Goal: Task Accomplishment & Management: Use online tool/utility

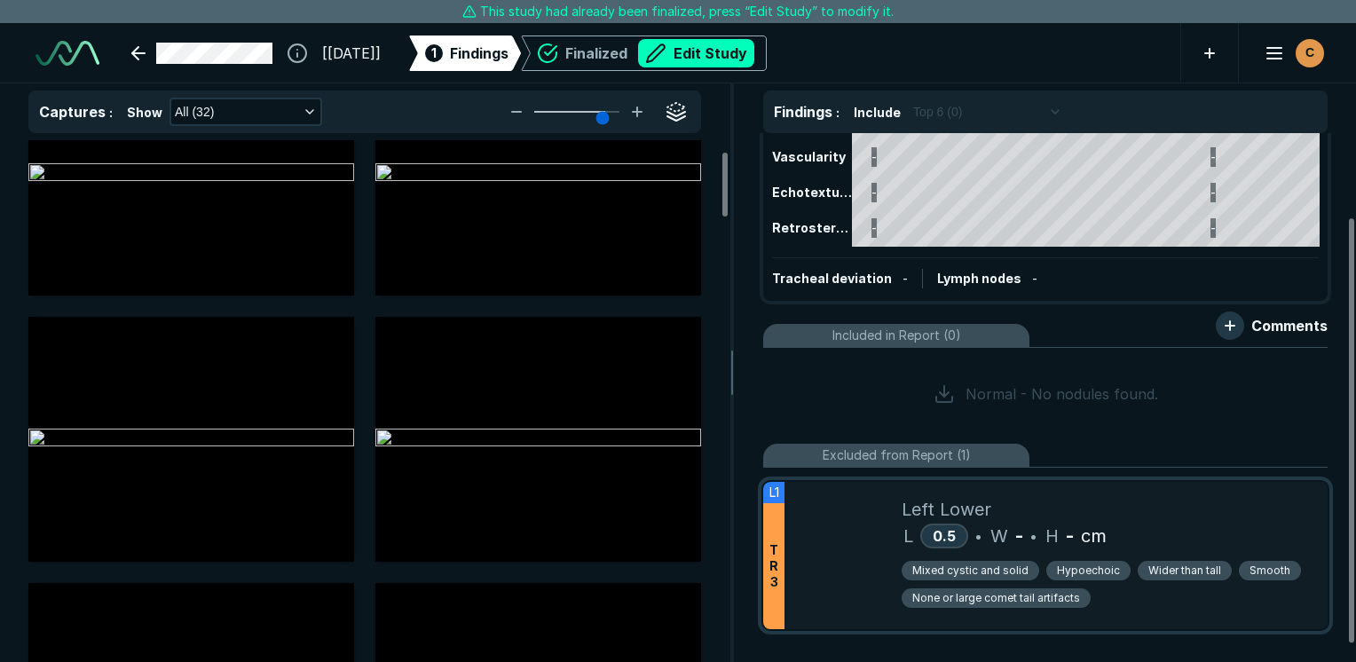
scroll to position [125, 0]
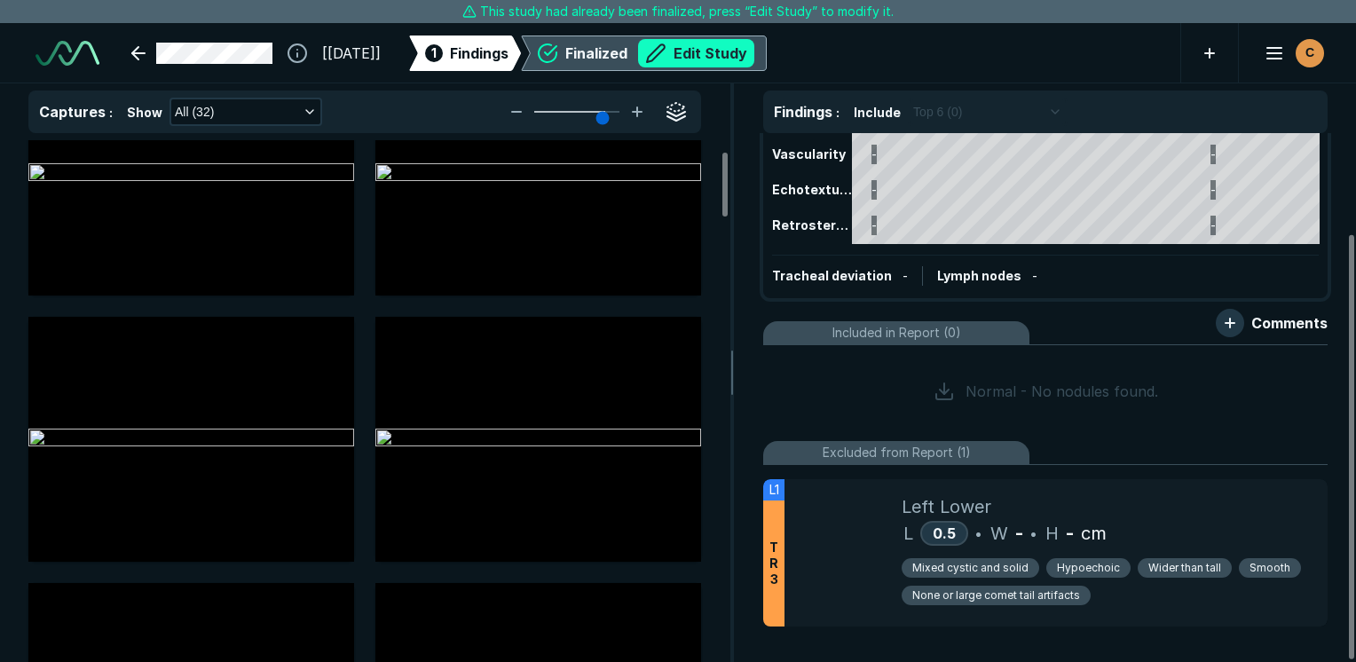
click at [754, 56] on button "Edit Study" at bounding box center [696, 53] width 116 height 28
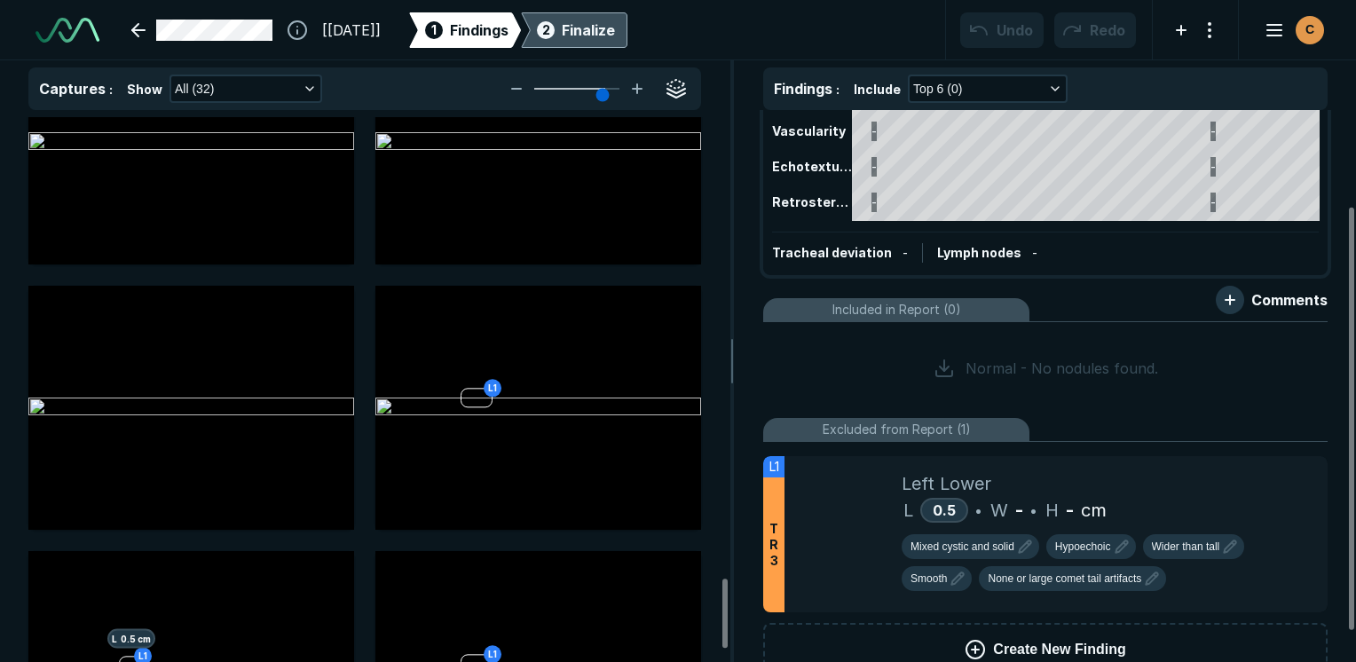
scroll to position [3712, 0]
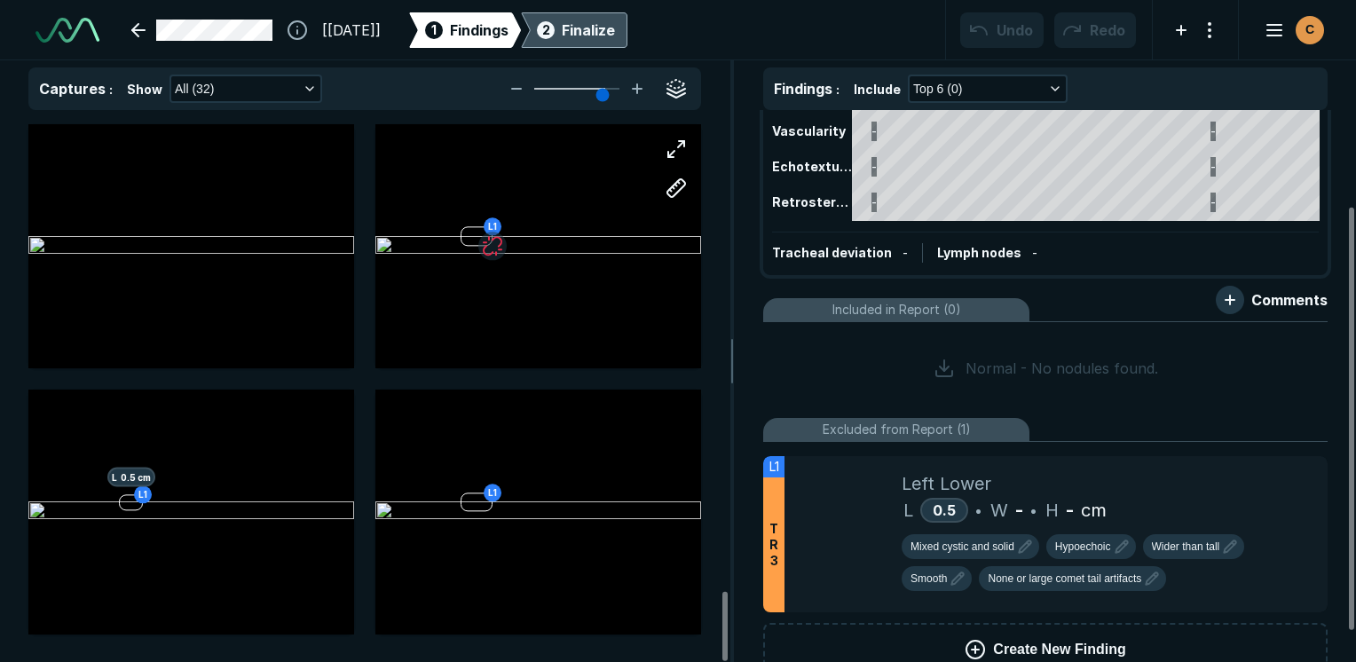
click at [584, 309] on div "L1" at bounding box center [538, 246] width 326 height 244
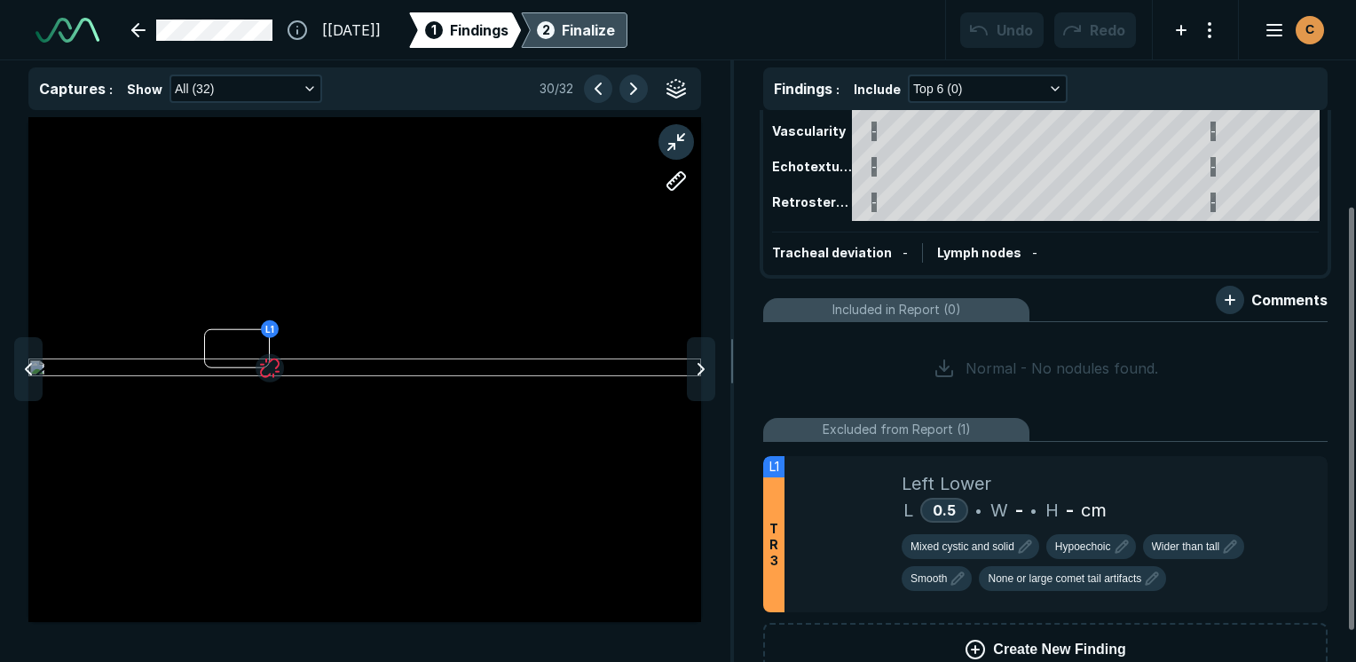
scroll to position [4540, 5280]
click at [271, 367] on button "button" at bounding box center [270, 368] width 28 height 28
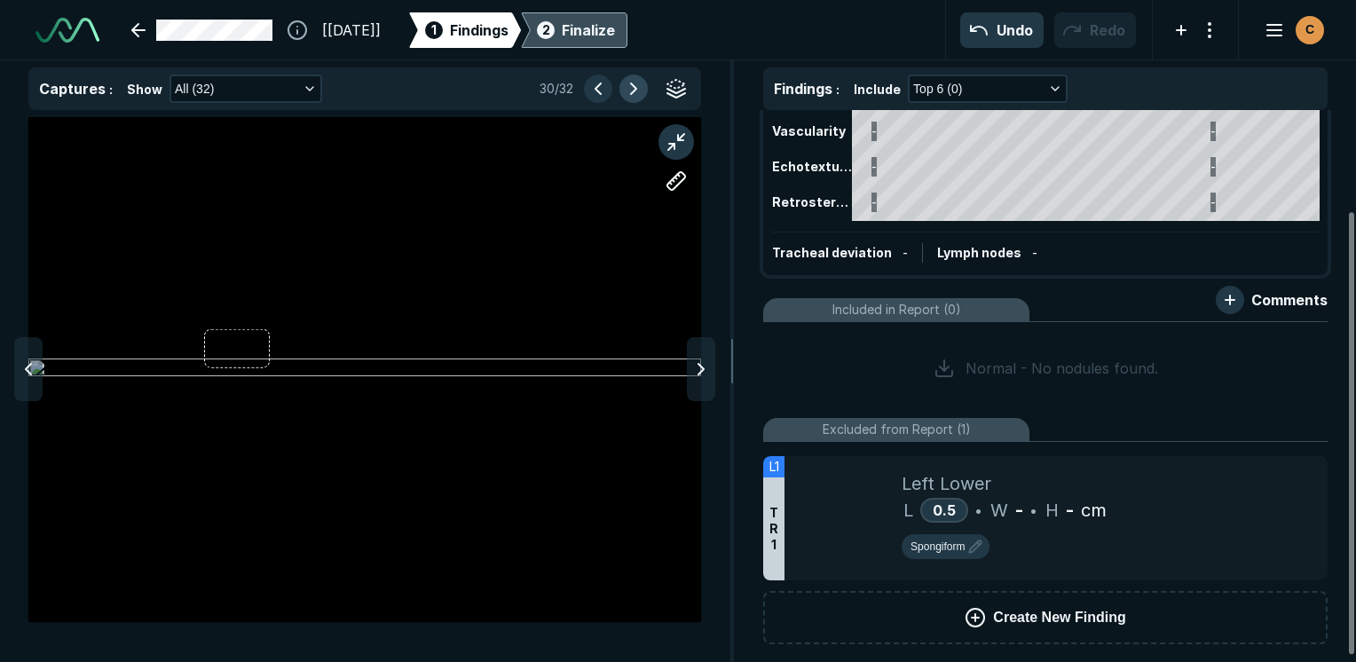
click at [631, 92] on button "button" at bounding box center [634, 89] width 28 height 28
click at [264, 362] on button "button" at bounding box center [265, 366] width 28 height 28
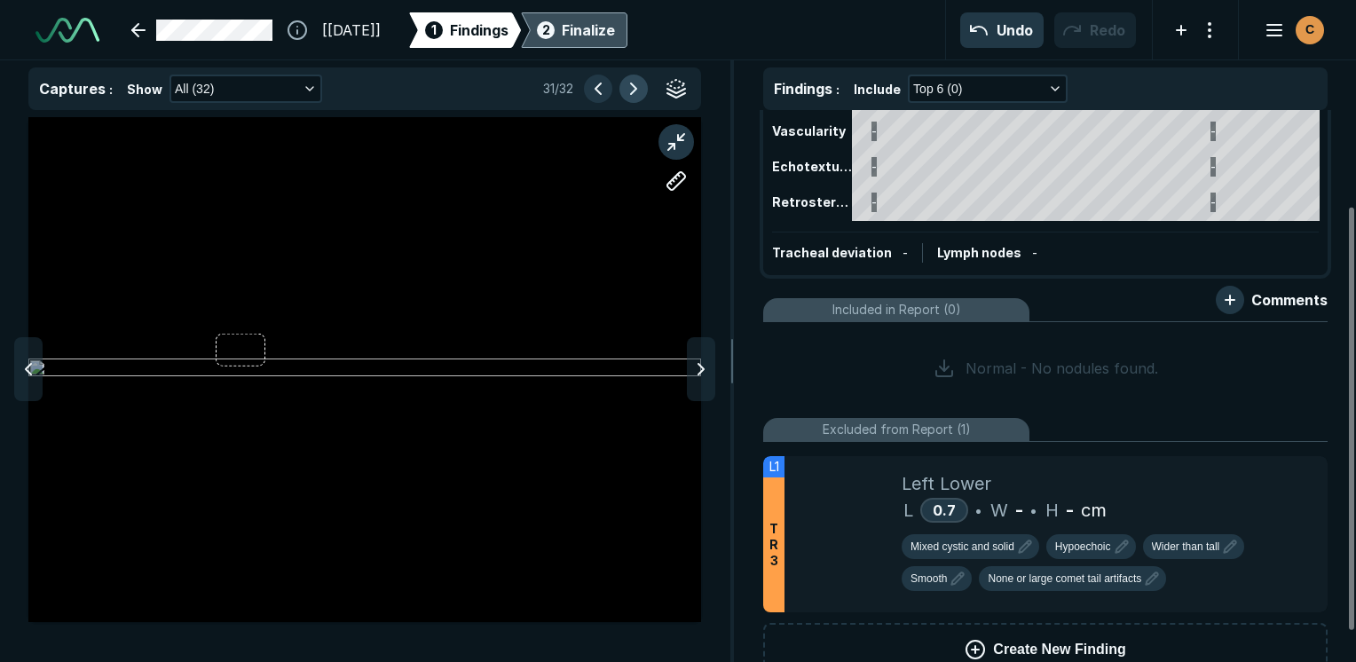
click at [634, 86] on button "button" at bounding box center [634, 89] width 28 height 28
click at [273, 366] on button "button" at bounding box center [270, 368] width 28 height 28
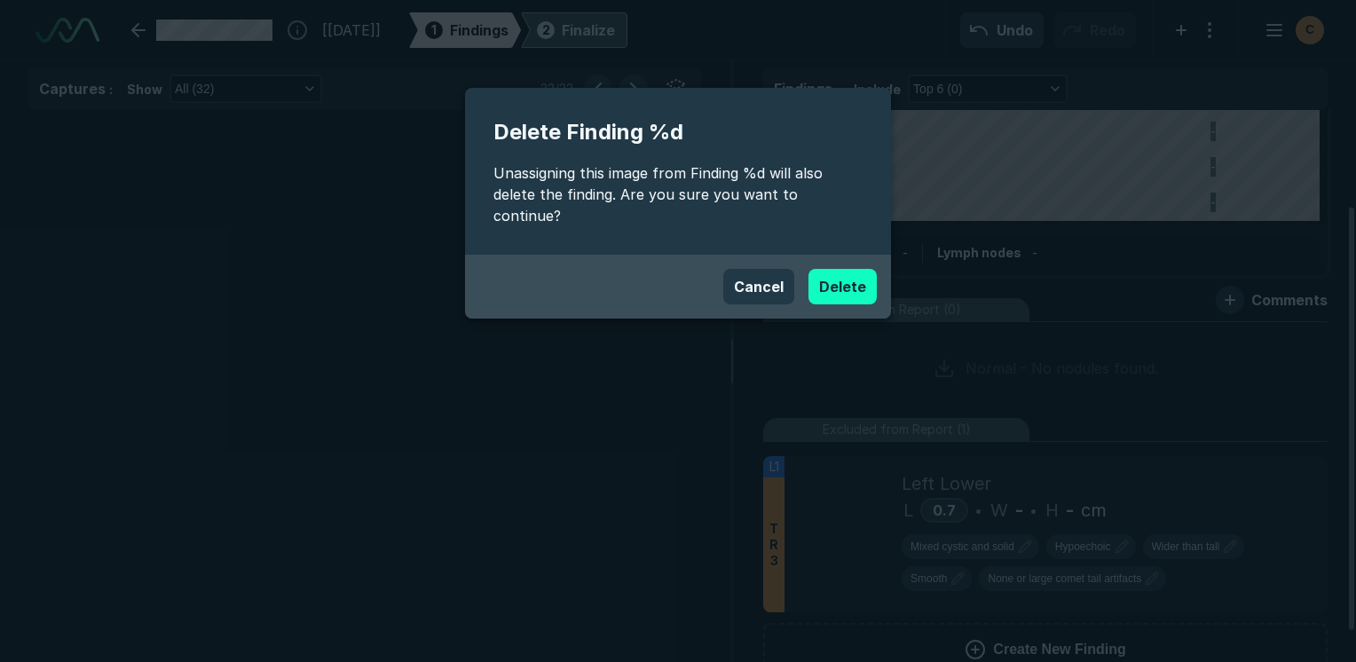
click at [849, 269] on button "Delete" at bounding box center [843, 287] width 68 height 36
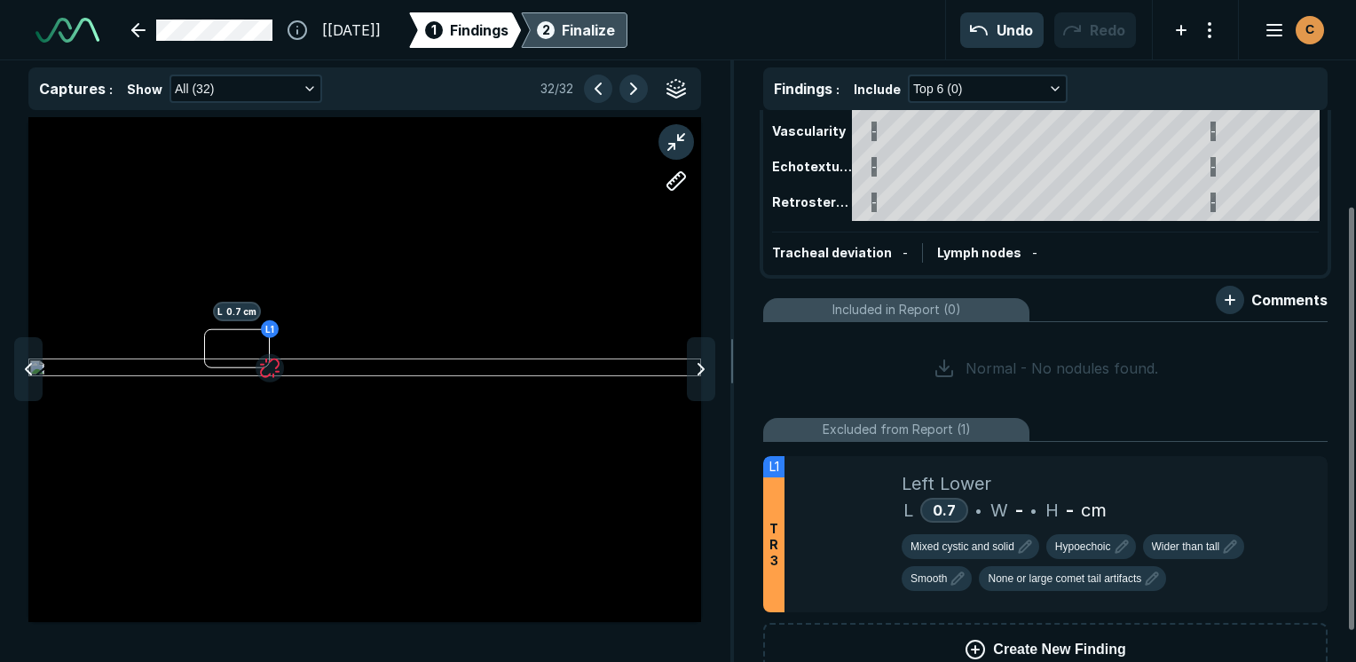
scroll to position [80, 0]
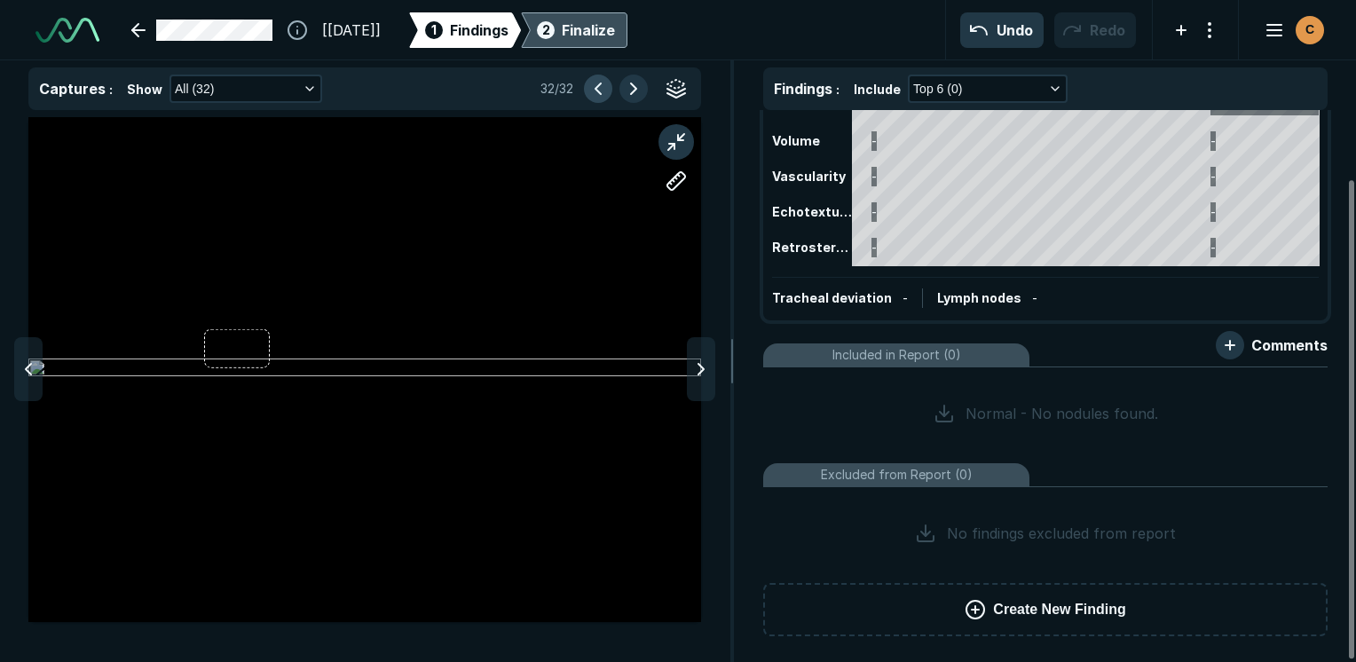
click at [584, 85] on button "button" at bounding box center [598, 89] width 28 height 28
click at [594, 85] on button "button" at bounding box center [598, 89] width 28 height 28
click at [242, 353] on div "Create New Finding" at bounding box center [364, 369] width 673 height 505
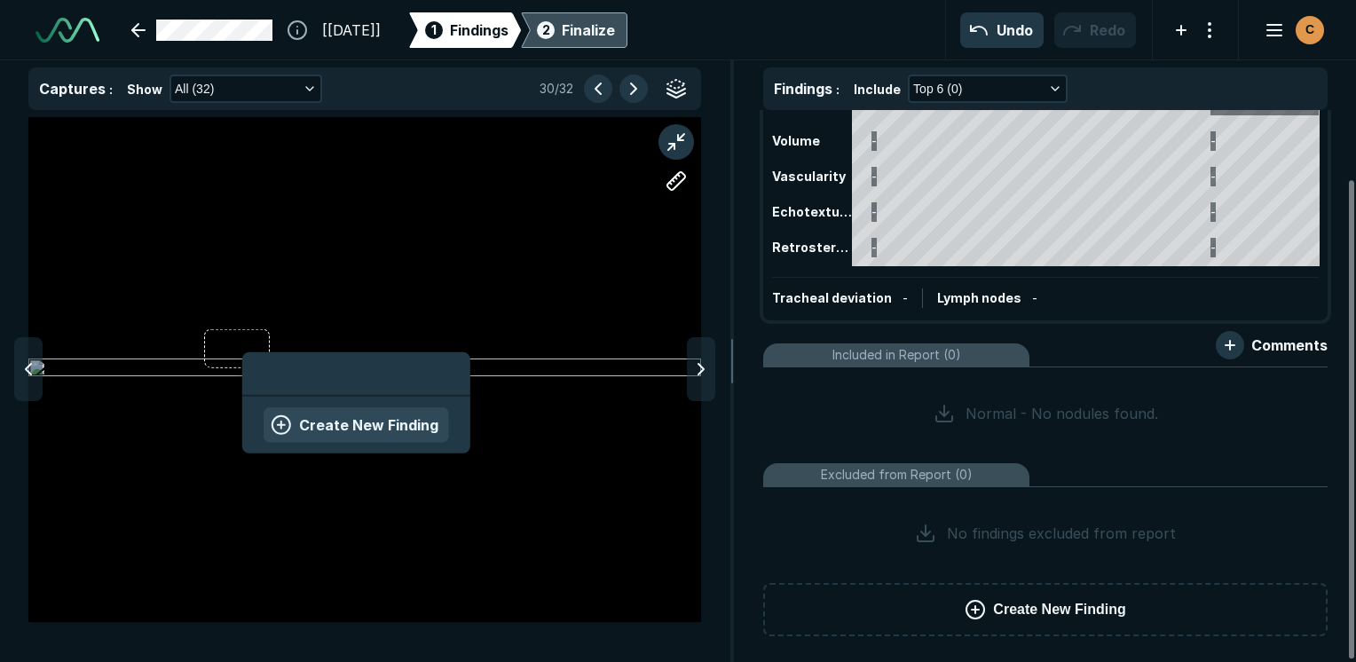
click at [303, 428] on button "Create New Finding" at bounding box center [357, 425] width 186 height 36
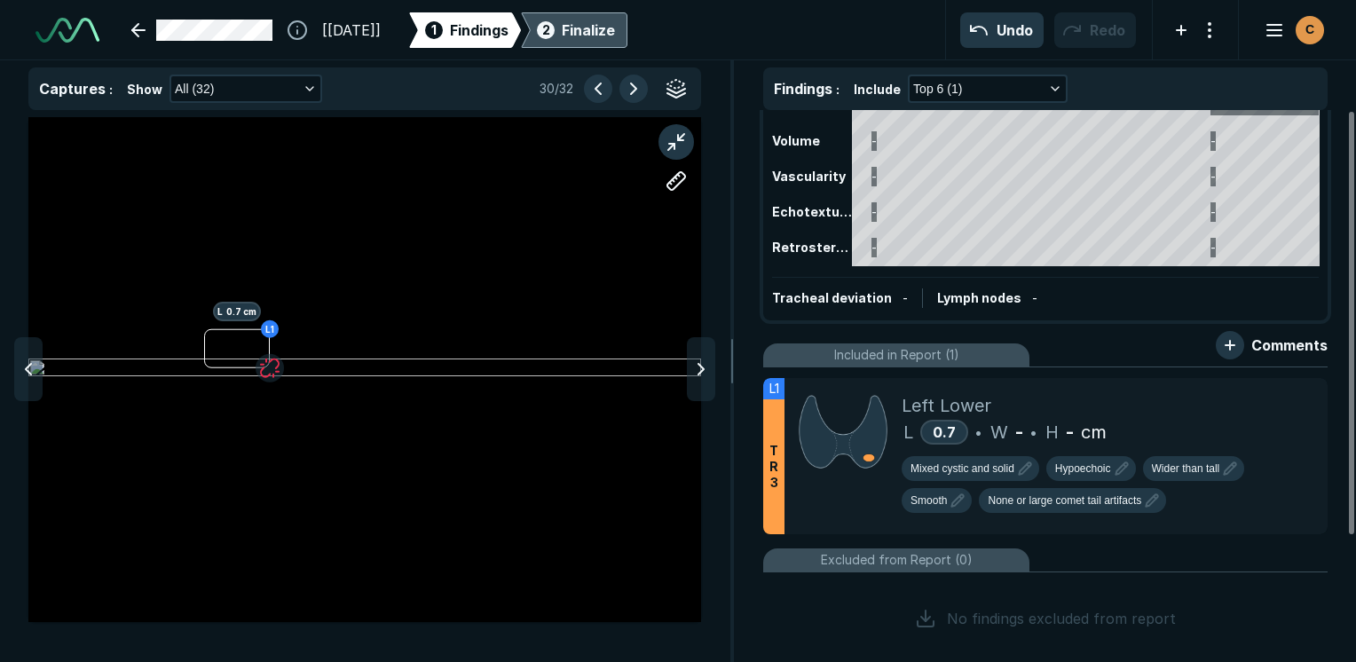
scroll to position [0, 0]
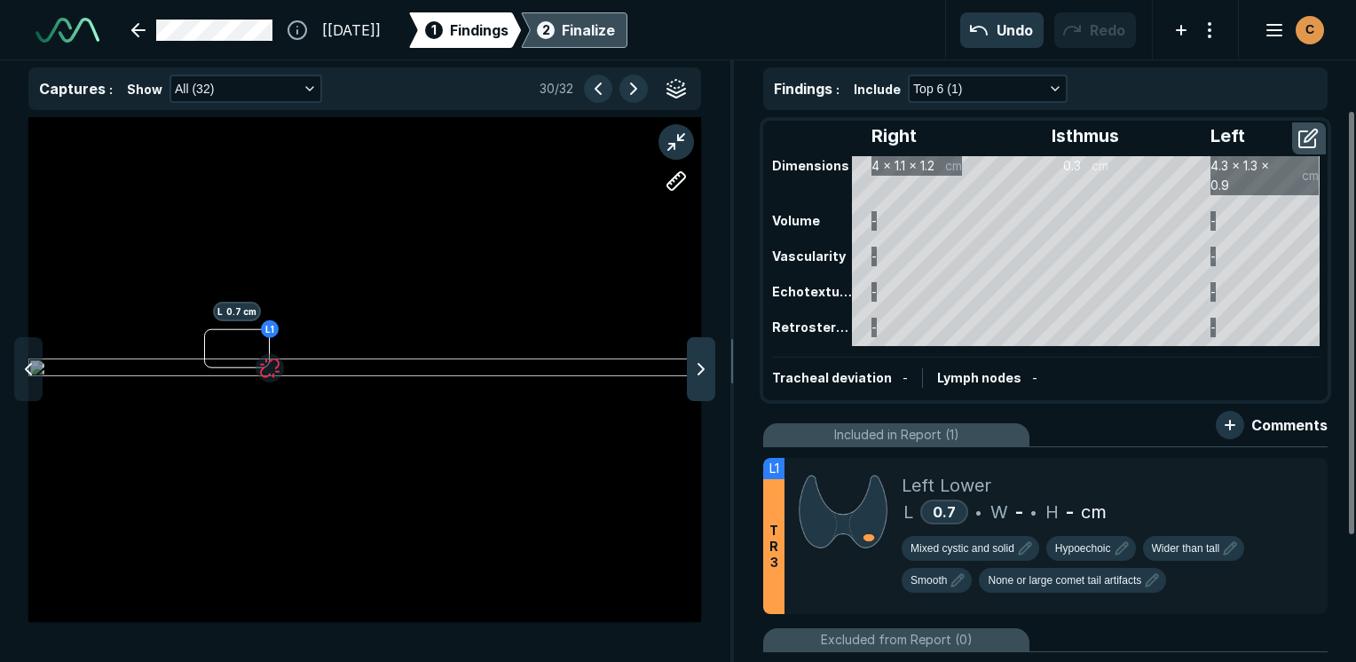
click at [691, 376] on icon at bounding box center [701, 369] width 21 height 21
click at [703, 371] on polyline at bounding box center [701, 369] width 5 height 11
click at [1268, 478] on icon at bounding box center [1274, 475] width 21 height 21
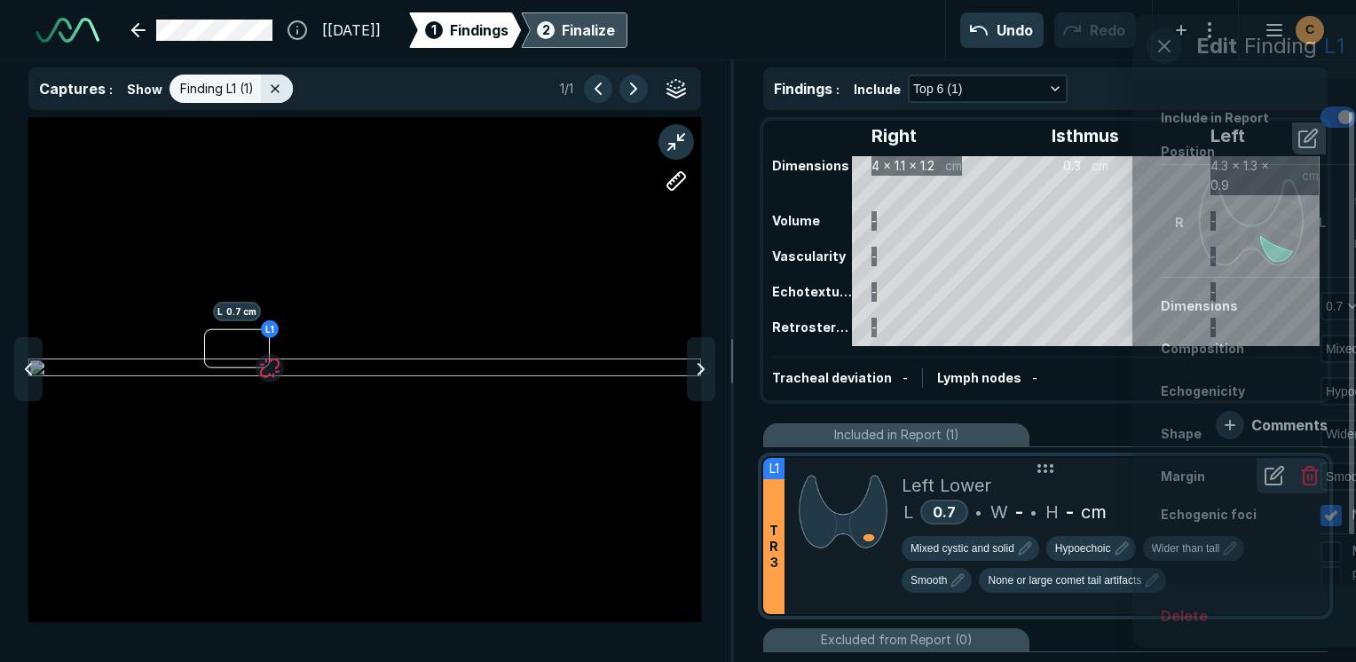
scroll to position [4237, 4553]
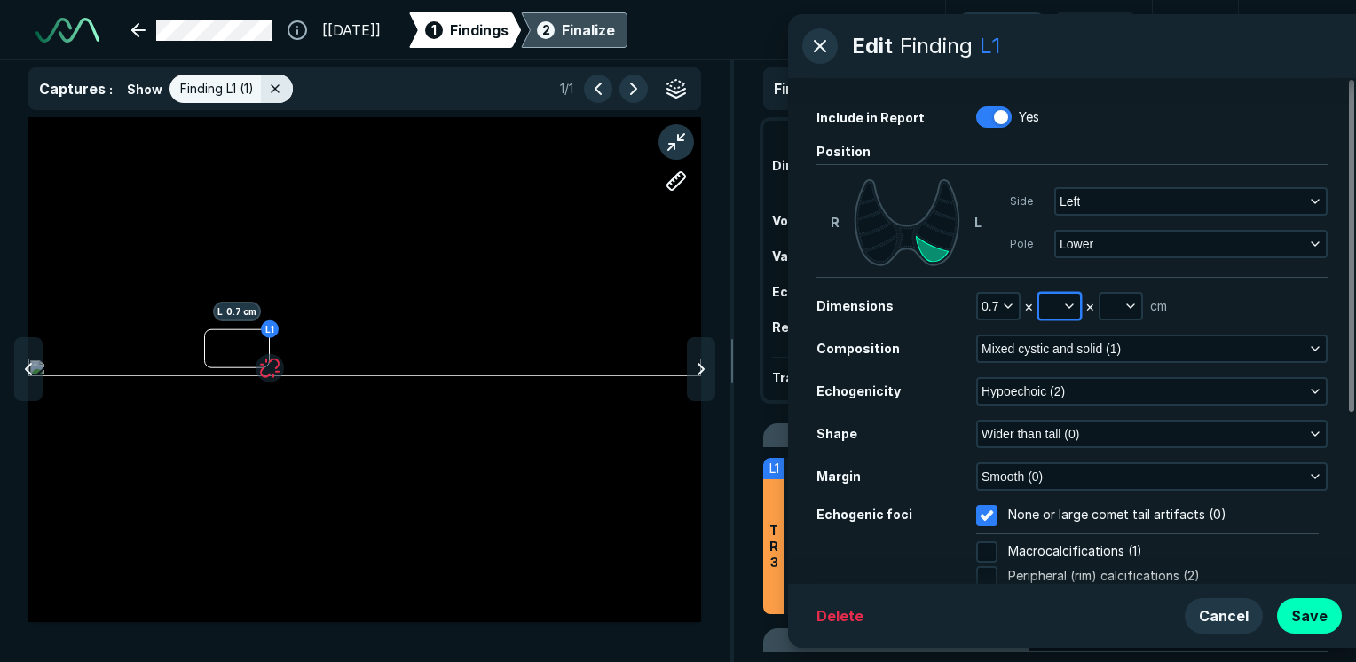
click at [1050, 306] on button "button" at bounding box center [1059, 306] width 41 height 25
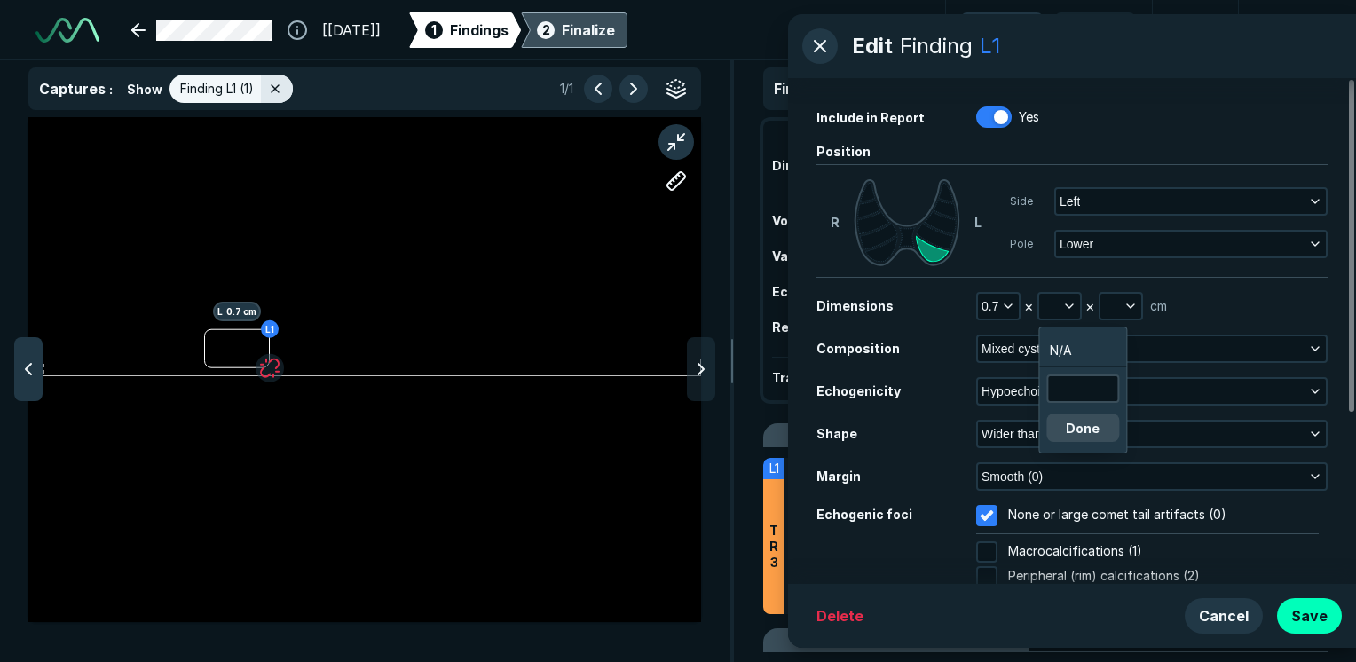
click at [32, 364] on icon at bounding box center [28, 369] width 21 height 21
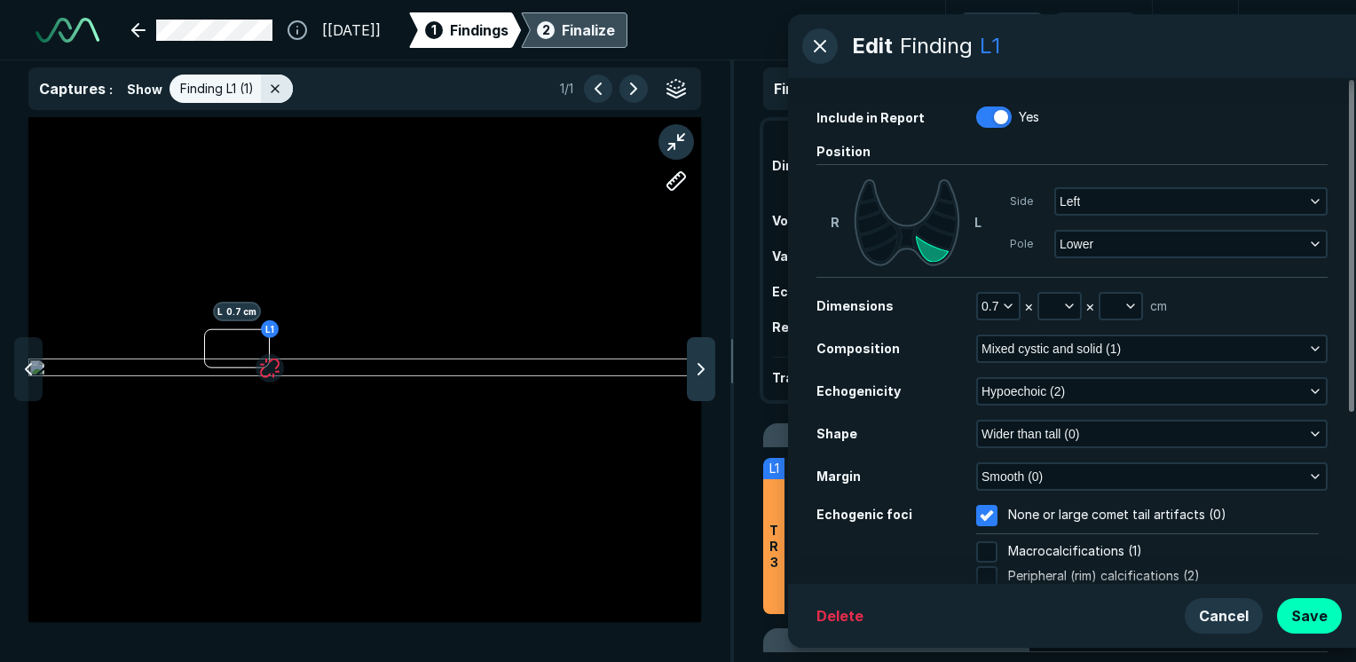
click at [704, 374] on icon at bounding box center [701, 369] width 21 height 21
click at [704, 375] on icon at bounding box center [701, 369] width 21 height 21
click at [691, 360] on icon at bounding box center [701, 369] width 21 height 21
click at [1290, 612] on button "Save" at bounding box center [1309, 616] width 65 height 36
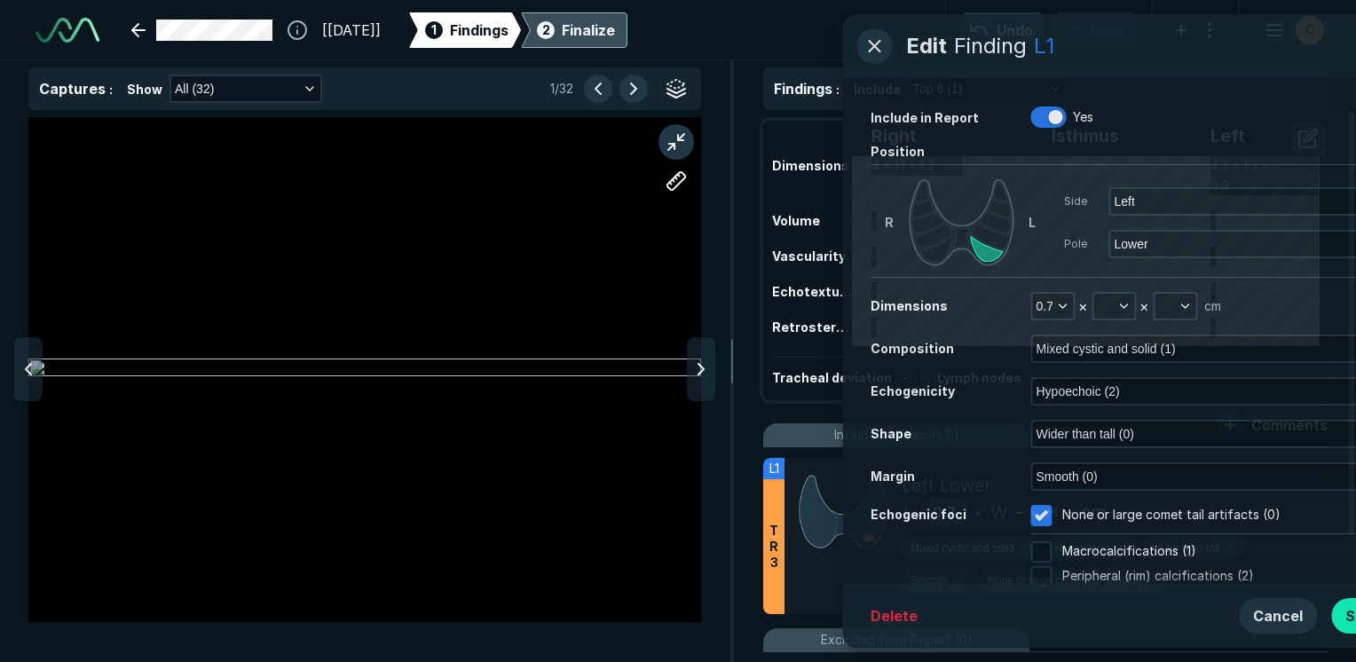
scroll to position [4540, 5280]
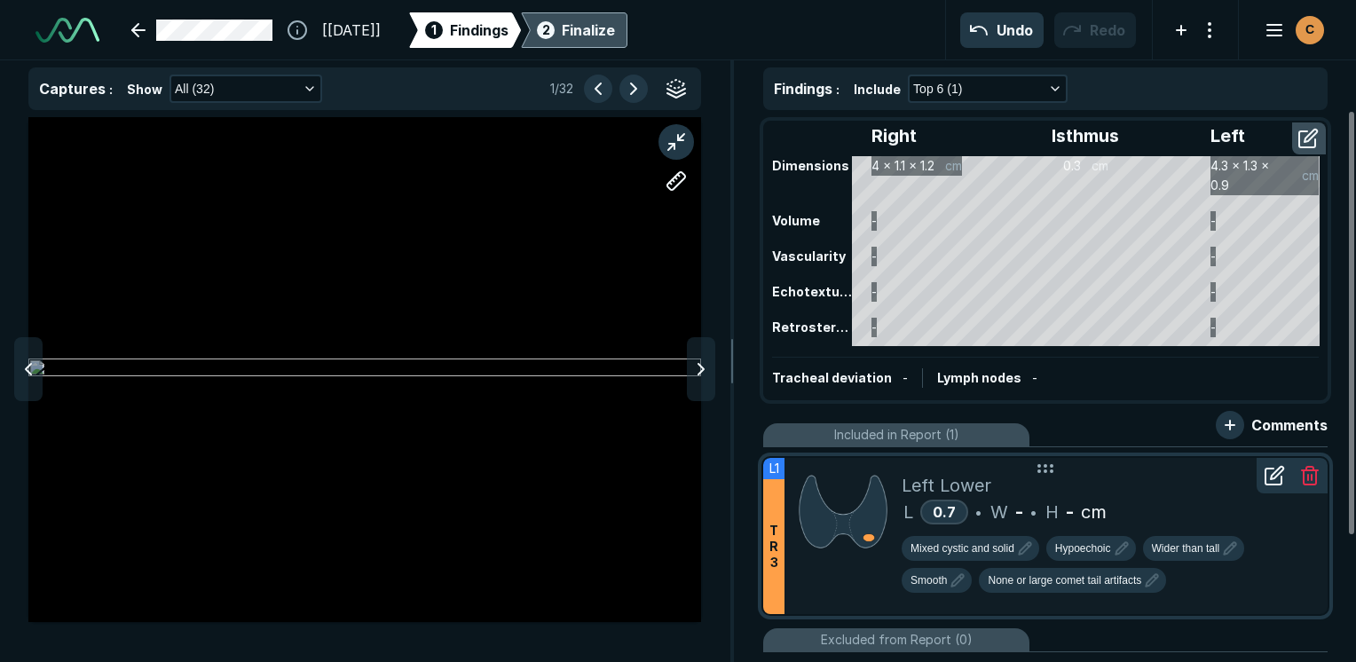
click at [1199, 494] on div "Left Lower" at bounding box center [1108, 485] width 412 height 27
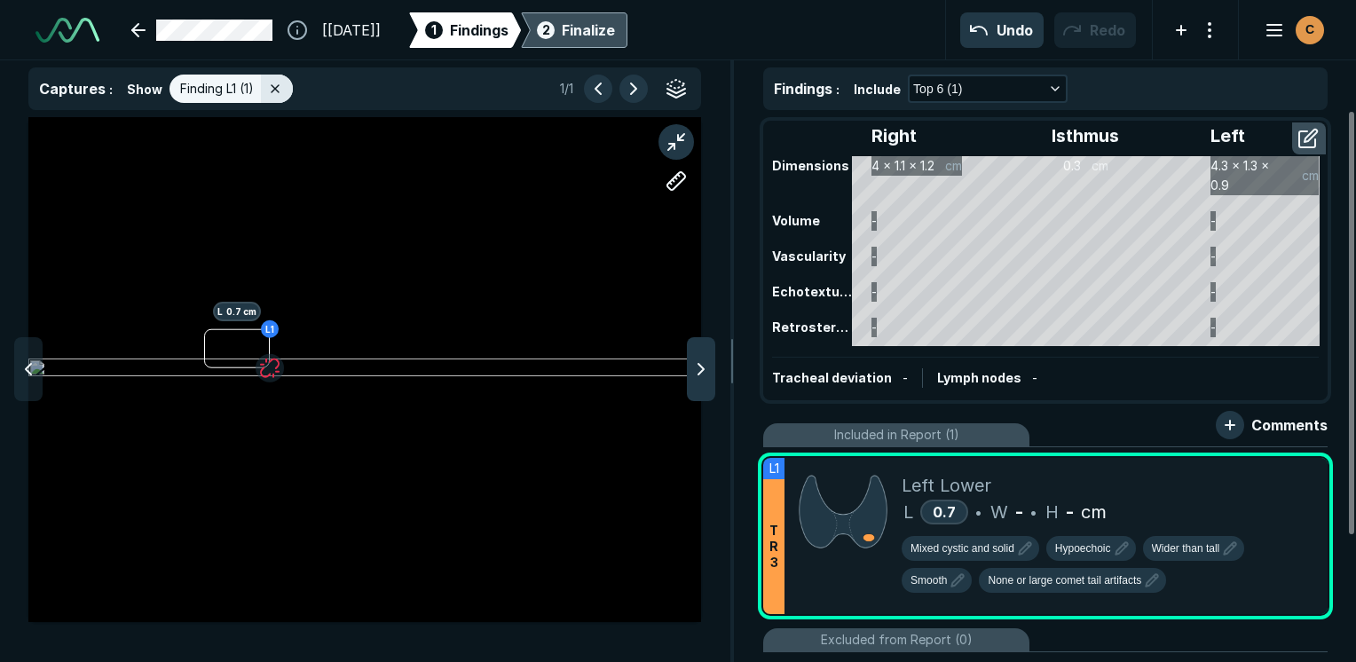
click at [714, 365] on div at bounding box center [701, 369] width 28 height 64
click at [703, 367] on icon at bounding box center [701, 369] width 21 height 21
click at [820, 596] on div at bounding box center [843, 536] width 117 height 156
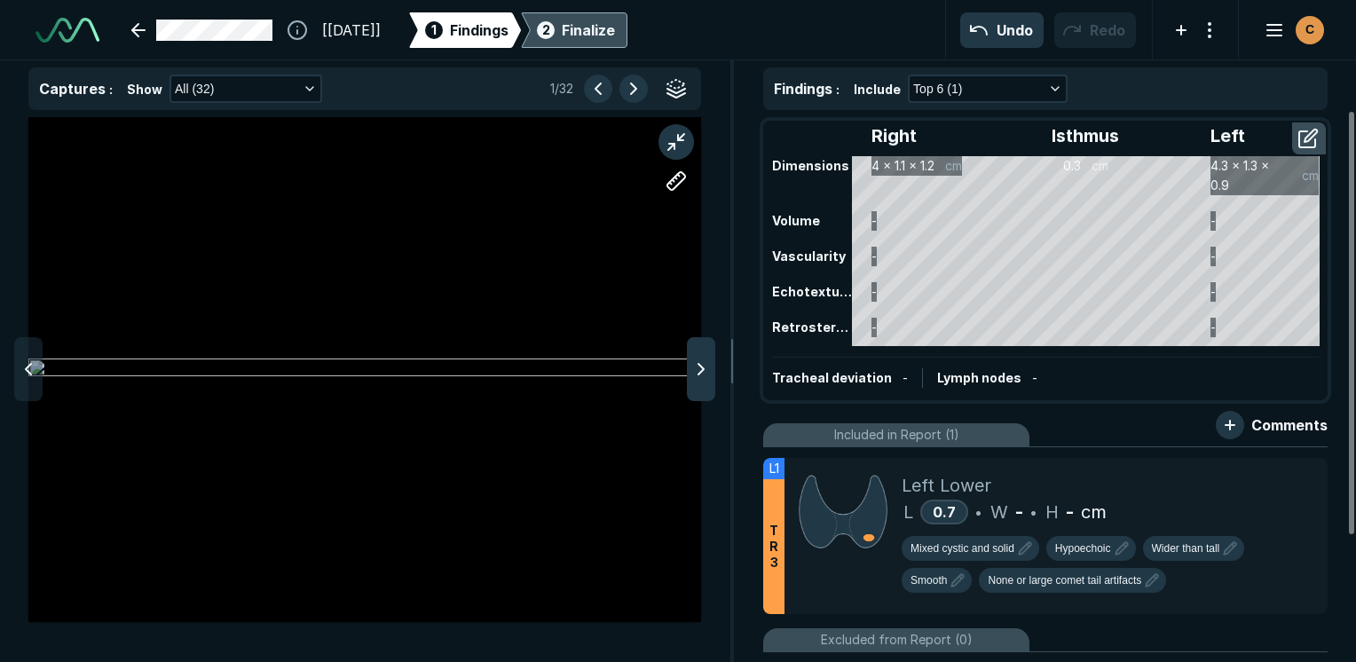
click at [696, 383] on div at bounding box center [701, 369] width 28 height 64
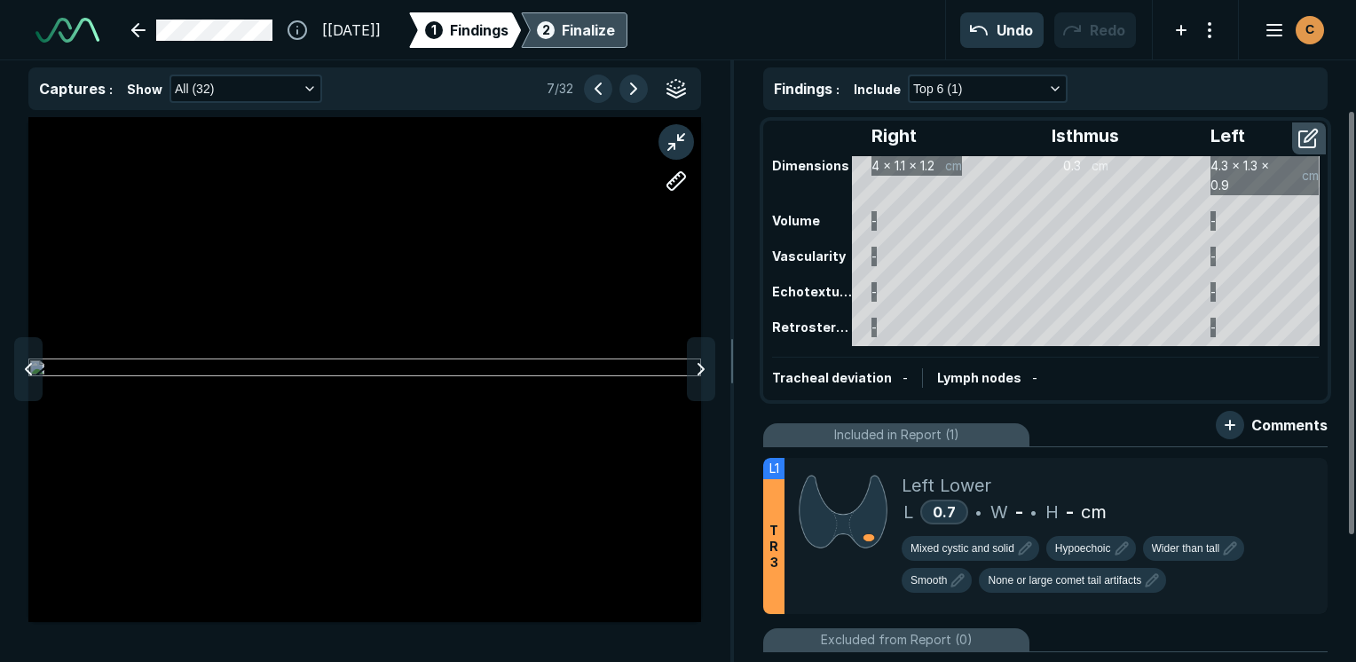
click at [696, 383] on div at bounding box center [701, 369] width 28 height 64
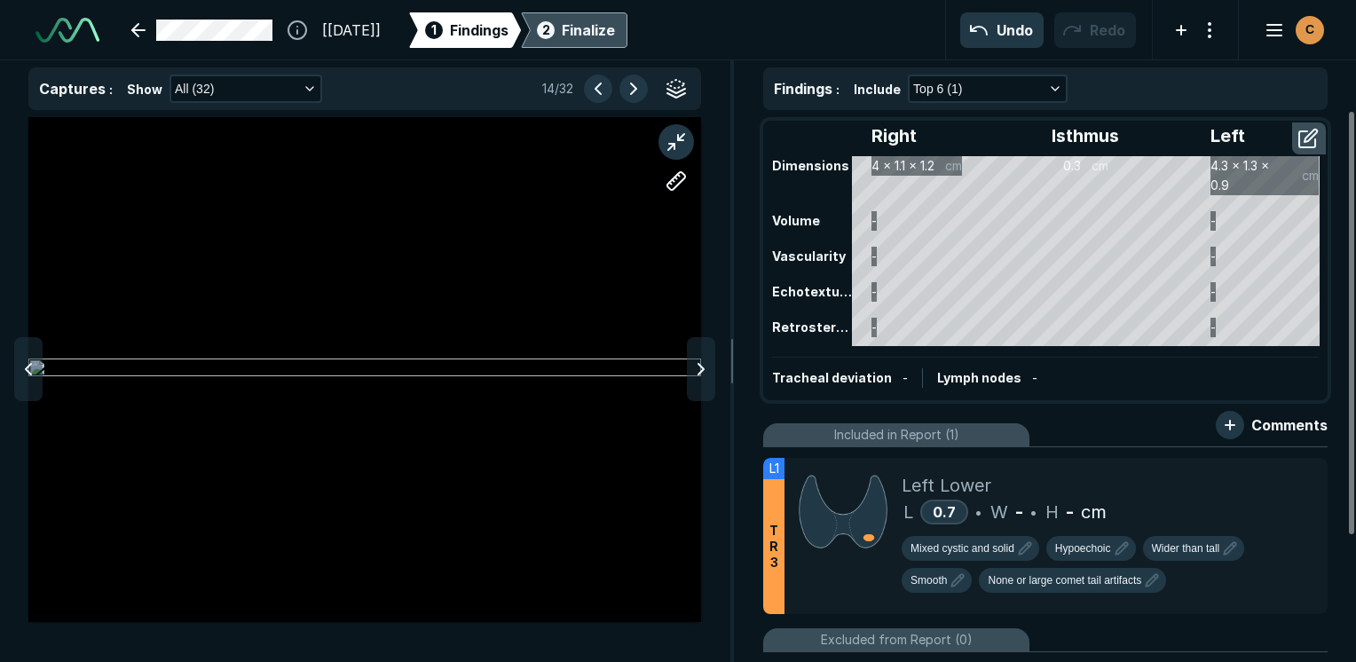
click at [696, 383] on div at bounding box center [701, 369] width 28 height 64
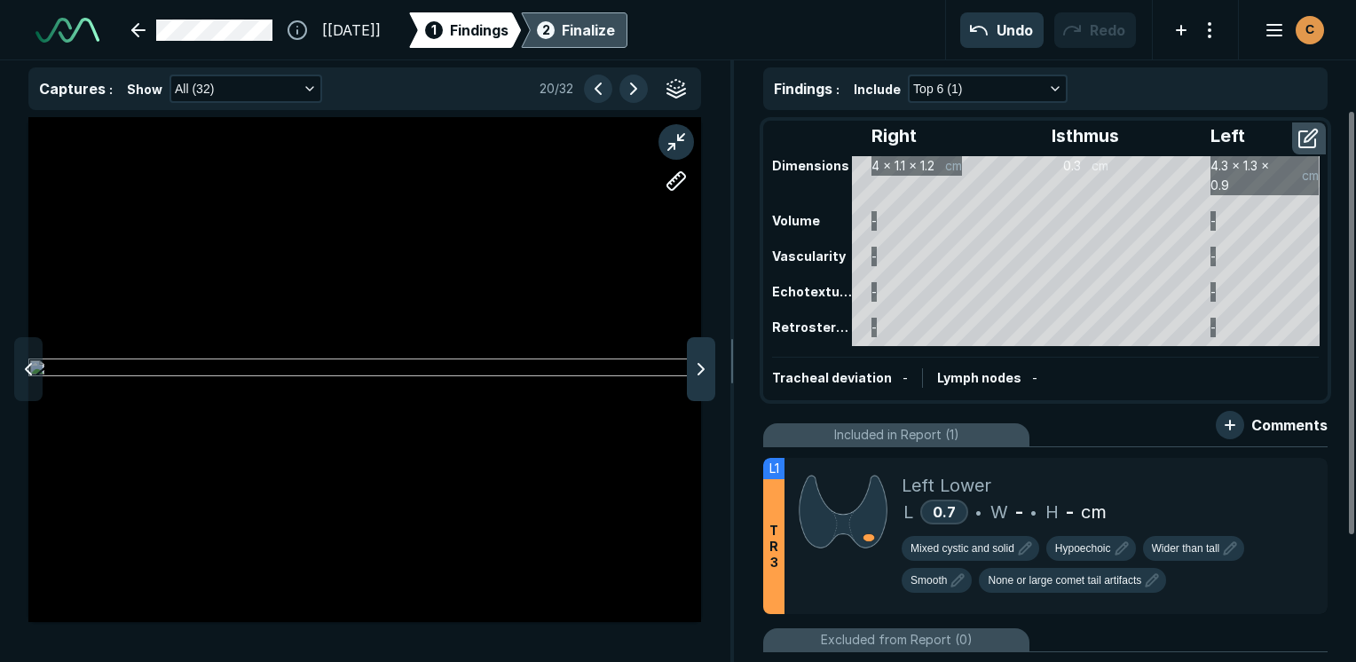
click at [696, 383] on div at bounding box center [701, 369] width 28 height 64
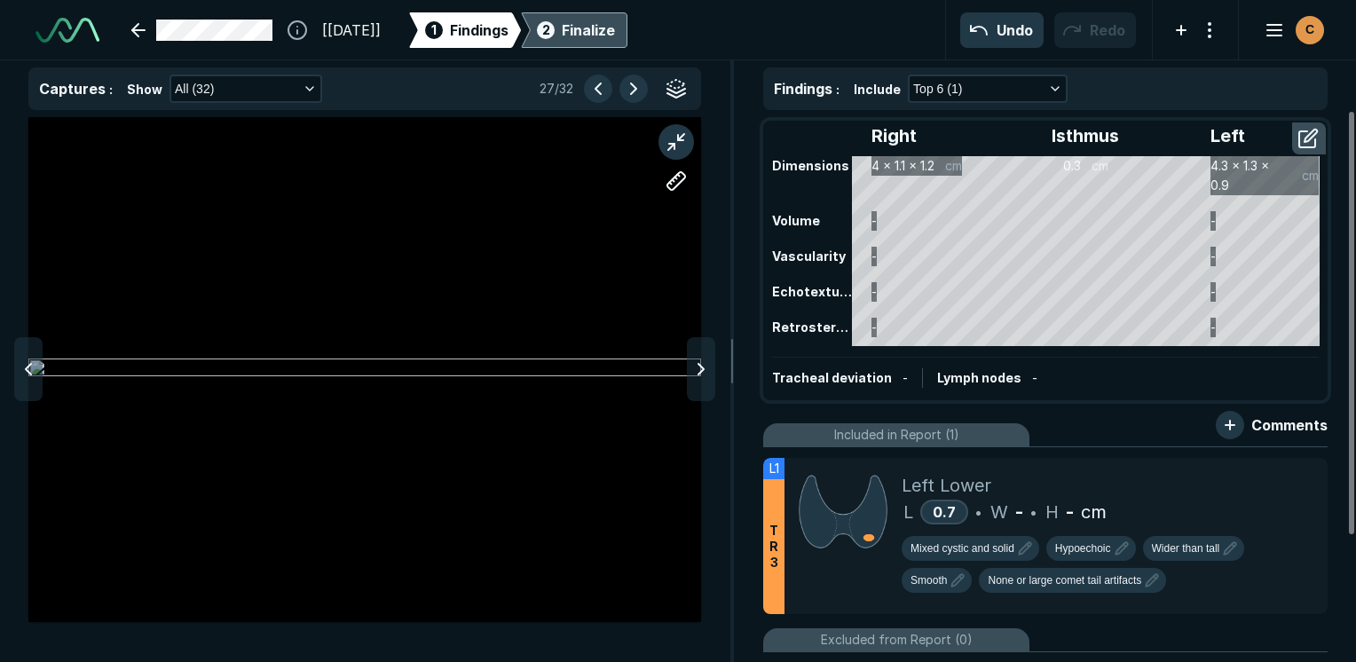
click at [696, 383] on div at bounding box center [701, 369] width 28 height 64
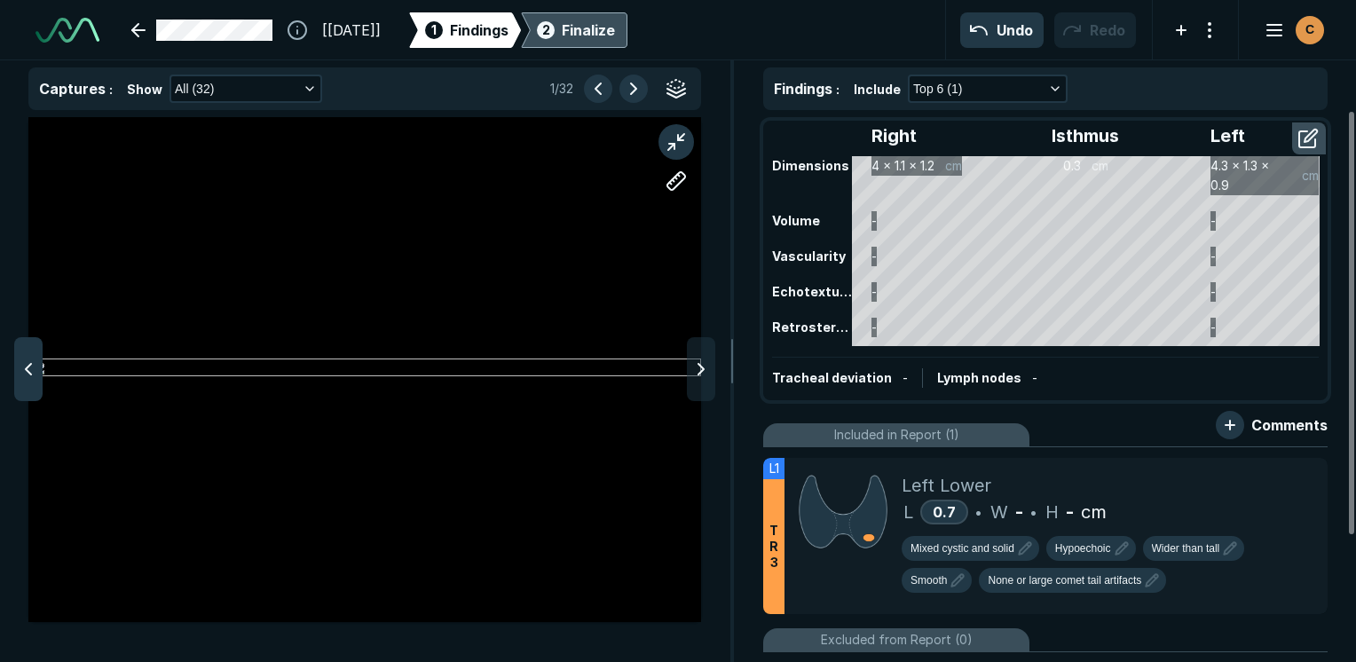
click at [28, 371] on polyline at bounding box center [28, 369] width 5 height 11
click at [28, 369] on icon at bounding box center [28, 369] width 21 height 21
click at [1280, 470] on icon at bounding box center [1274, 475] width 21 height 21
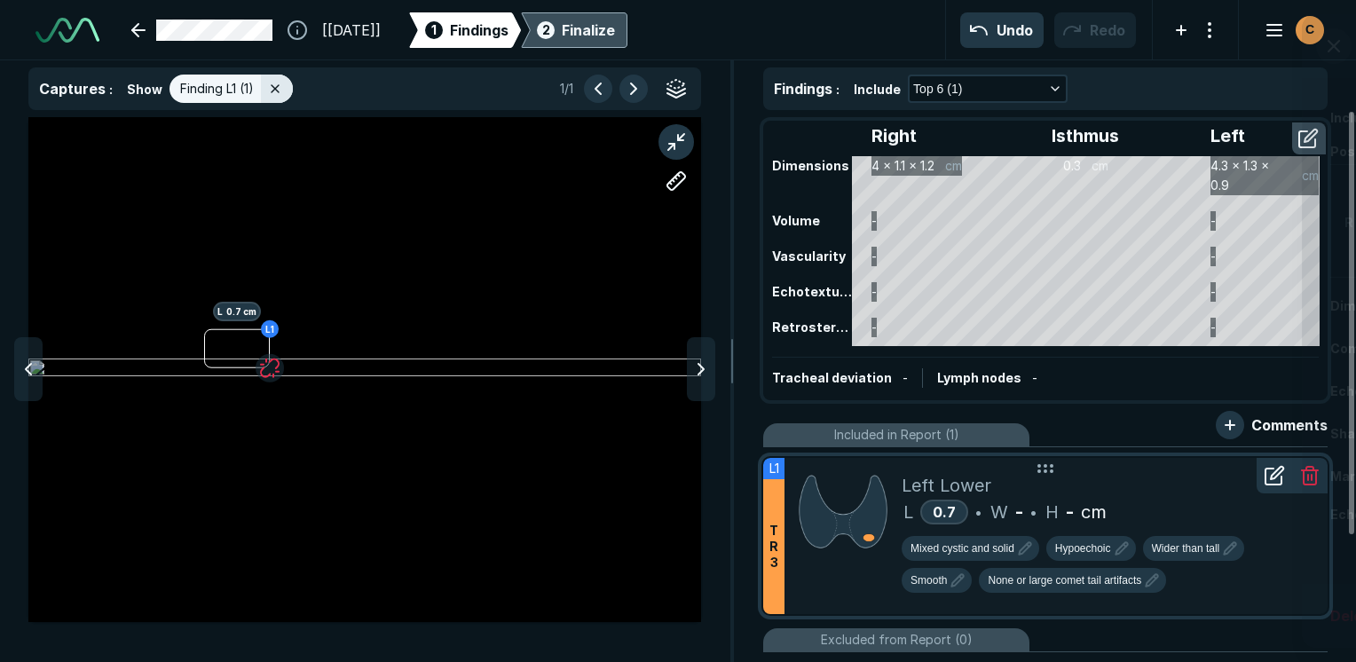
scroll to position [4237, 4553]
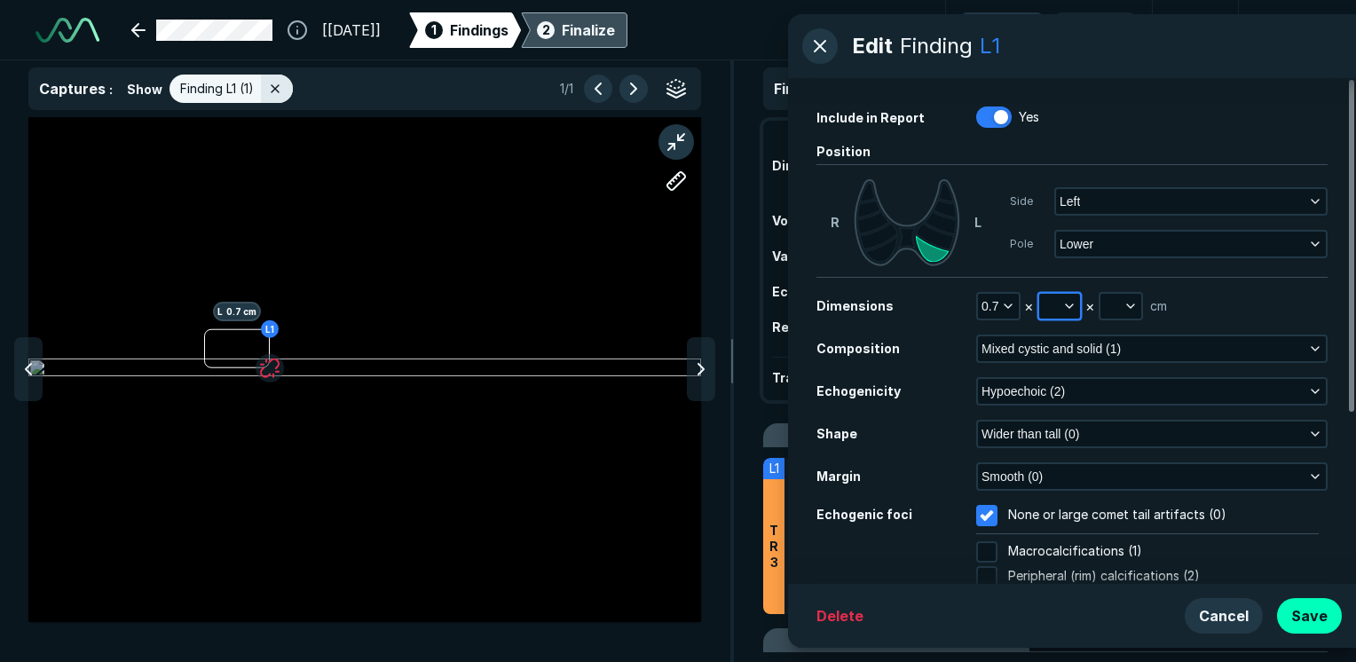
click at [1069, 304] on icon "button" at bounding box center [1069, 306] width 14 height 14
click at [705, 359] on icon at bounding box center [701, 369] width 21 height 21
click at [1220, 619] on button "Cancel" at bounding box center [1224, 616] width 78 height 36
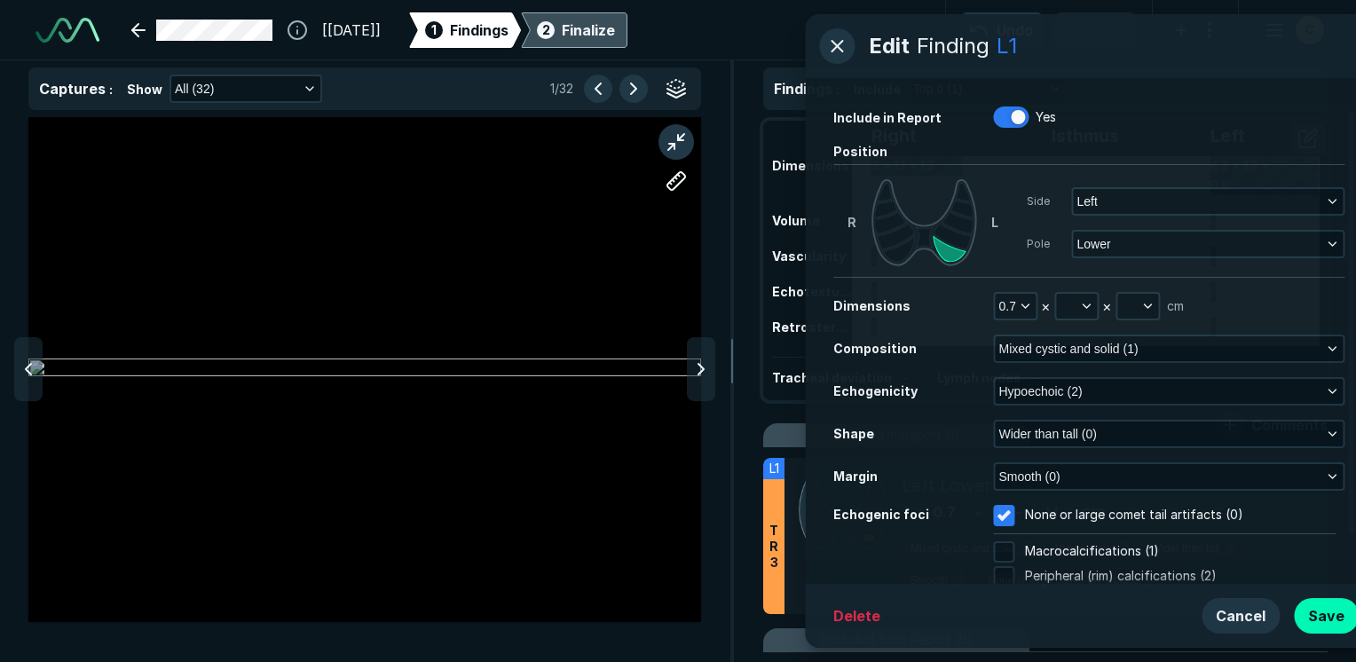
scroll to position [4540, 5280]
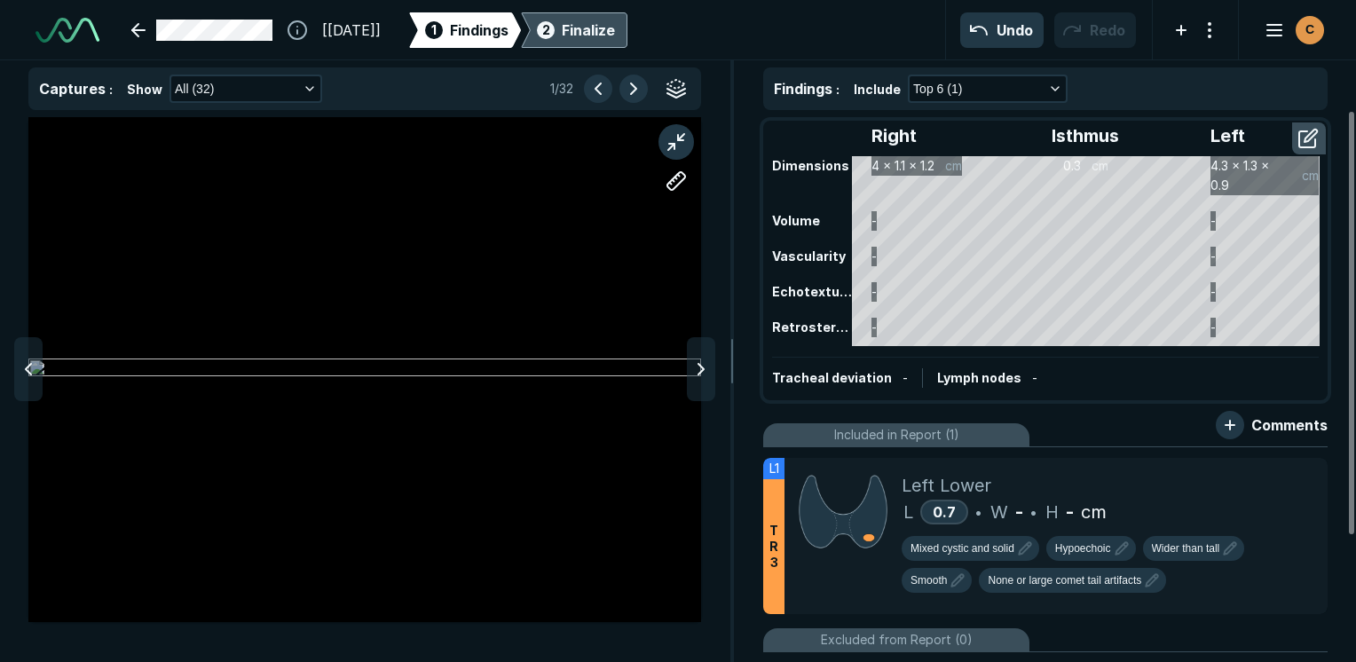
click at [0, 361] on html "[[DATE]] 1 Findings 2 Finalize Undo Redo C Captures : Show All (32) 1 / 32 Find…" at bounding box center [678, 331] width 1356 height 662
click at [20, 375] on icon at bounding box center [28, 369] width 21 height 21
click at [1273, 472] on icon at bounding box center [1277, 473] width 12 height 12
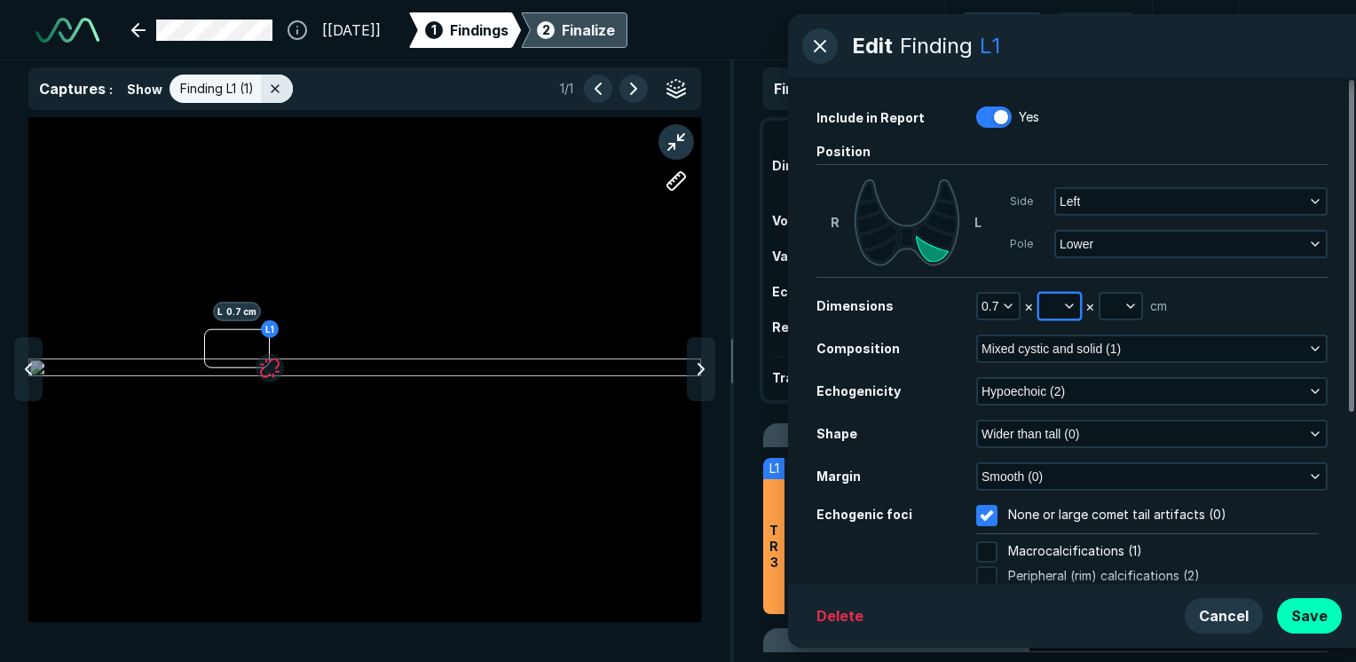
click at [1047, 308] on button "button" at bounding box center [1059, 306] width 41 height 25
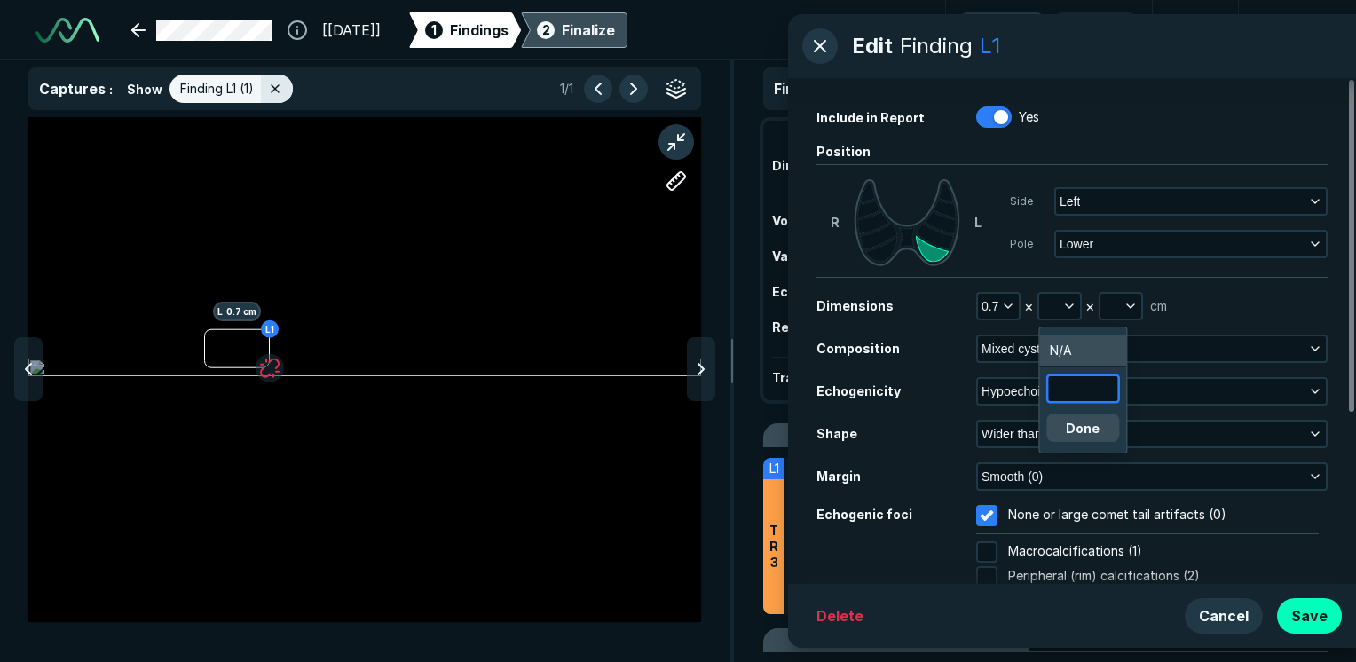
click at [1079, 391] on input "text" at bounding box center [1082, 388] width 69 height 25
type input "0.3"
click at [1091, 429] on button "Done" at bounding box center [1083, 428] width 73 height 28
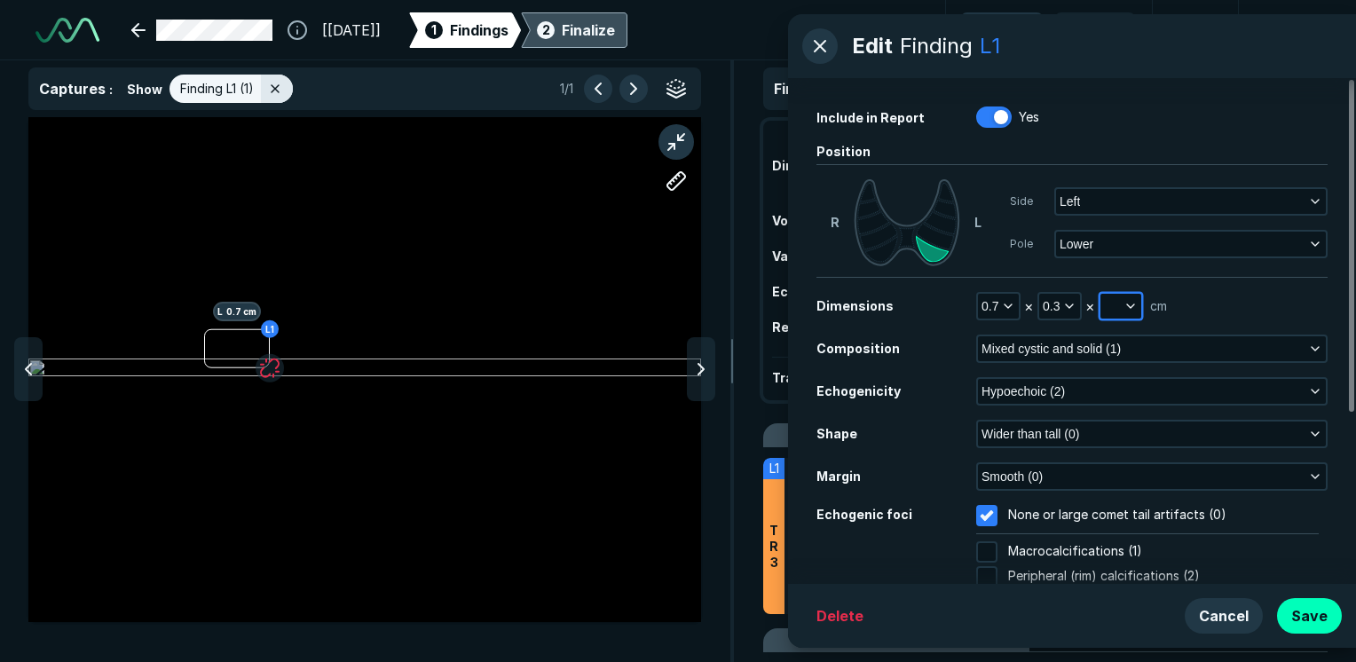
click at [1136, 307] on icon "button" at bounding box center [1131, 306] width 14 height 14
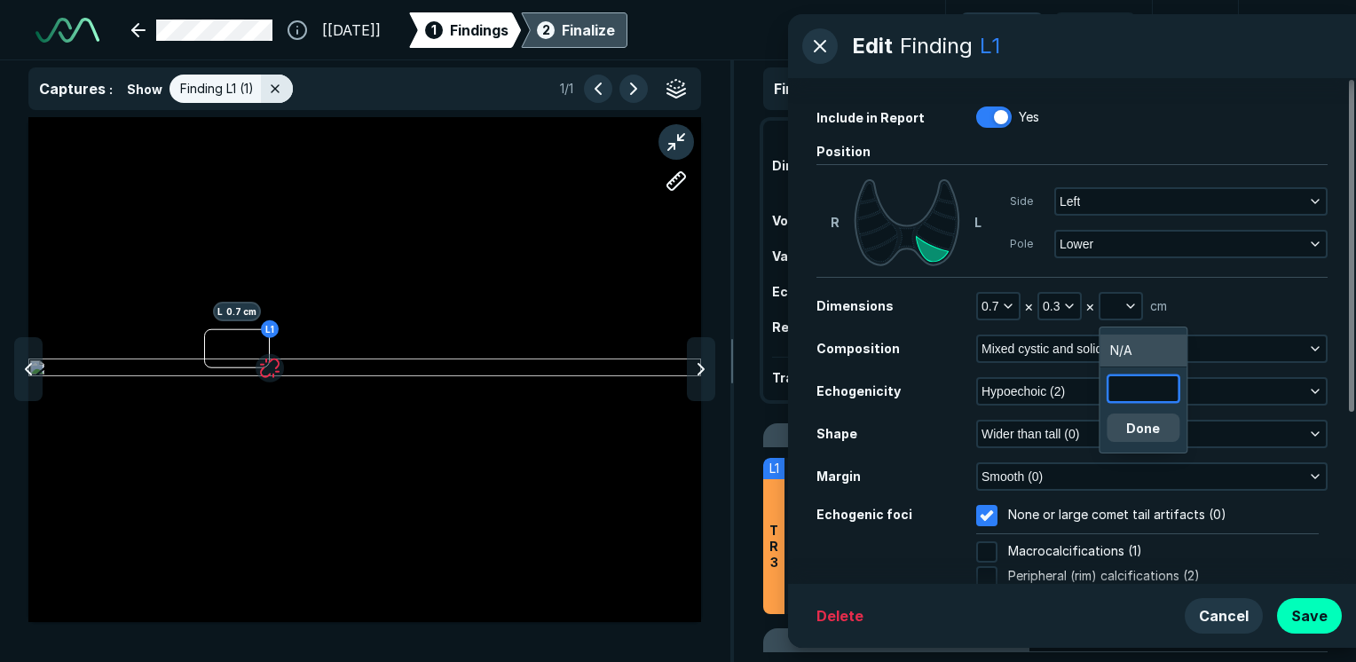
click at [1138, 376] on input "text" at bounding box center [1143, 388] width 69 height 25
type input "0.5"
drag, startPoint x: 1136, startPoint y: 415, endPoint x: 1136, endPoint y: 430, distance: 15.1
click at [1136, 415] on button "Done" at bounding box center [1143, 428] width 73 height 28
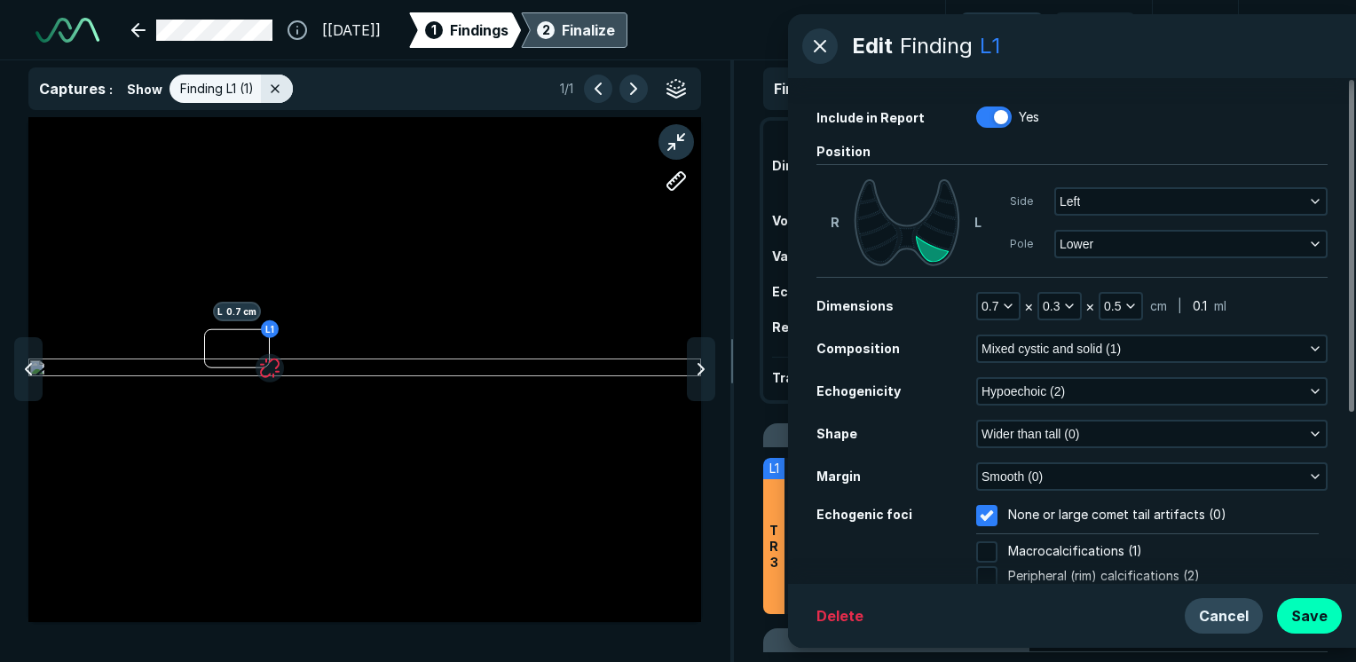
click at [1243, 620] on button "Cancel" at bounding box center [1224, 616] width 78 height 36
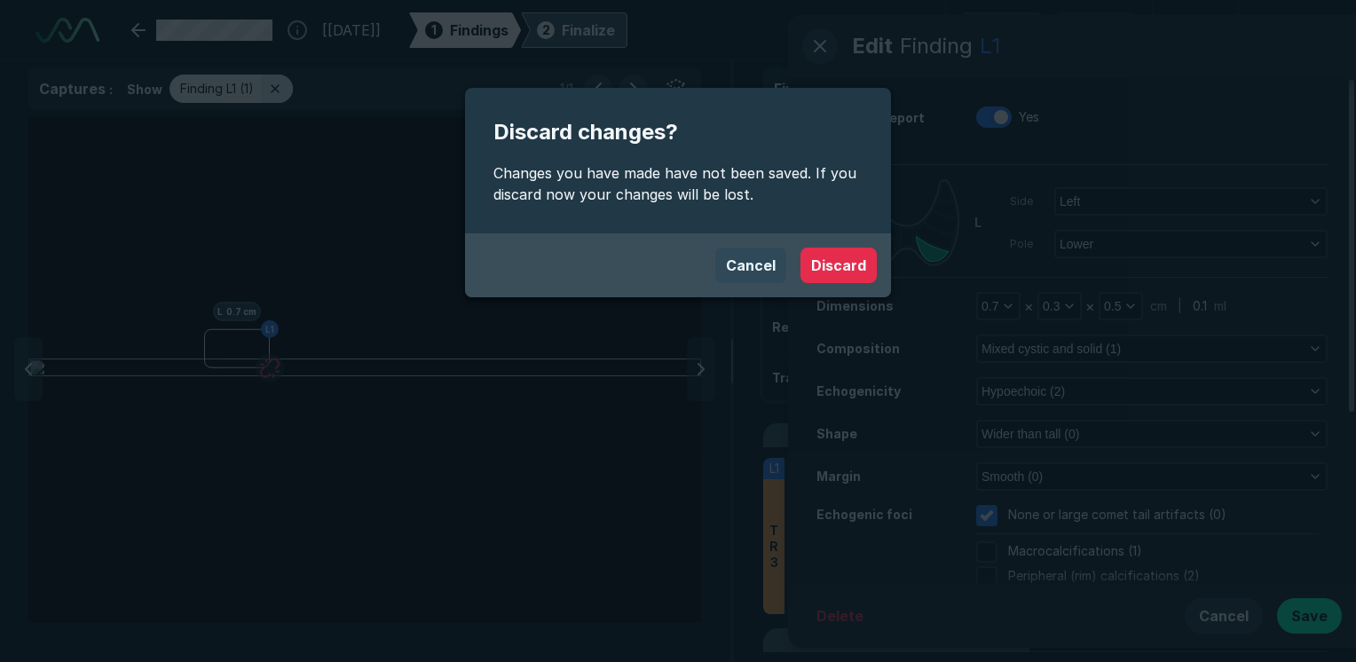
click at [764, 265] on button "Cancel" at bounding box center [750, 266] width 71 height 36
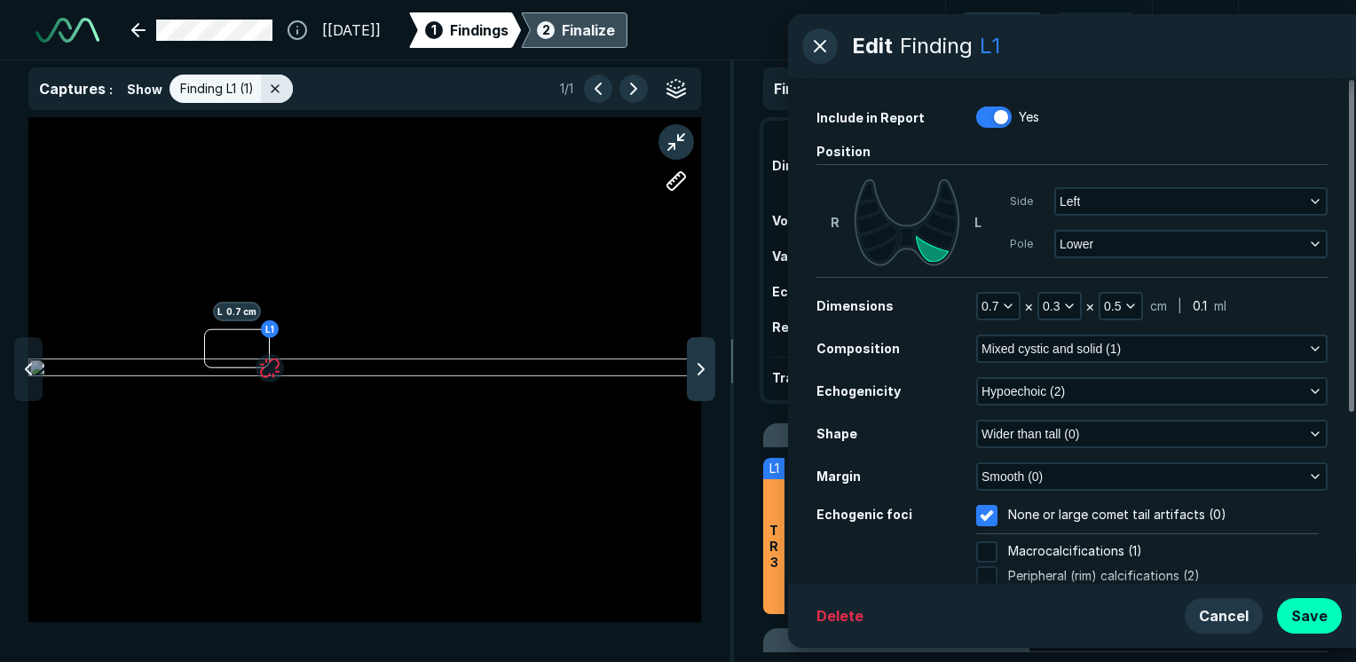
click at [697, 366] on icon at bounding box center [701, 369] width 21 height 21
click at [818, 41] on button "button" at bounding box center [820, 46] width 36 height 36
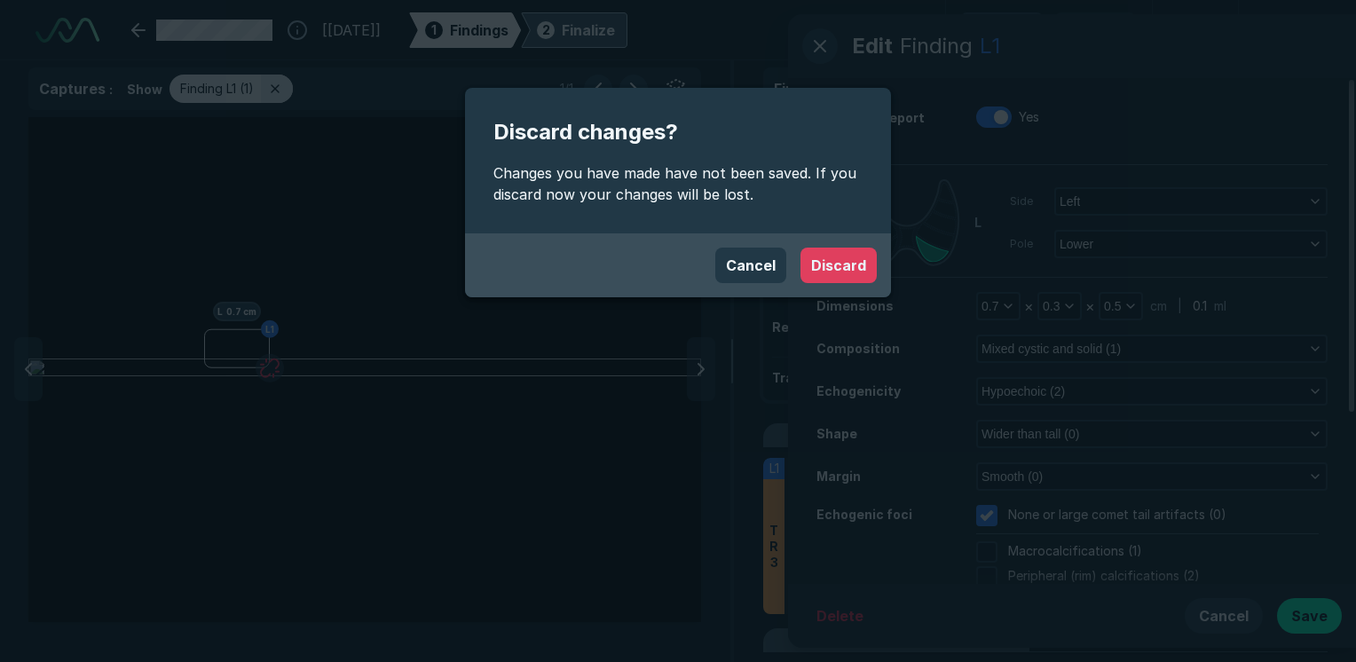
click at [837, 267] on button "Discard" at bounding box center [839, 266] width 76 height 36
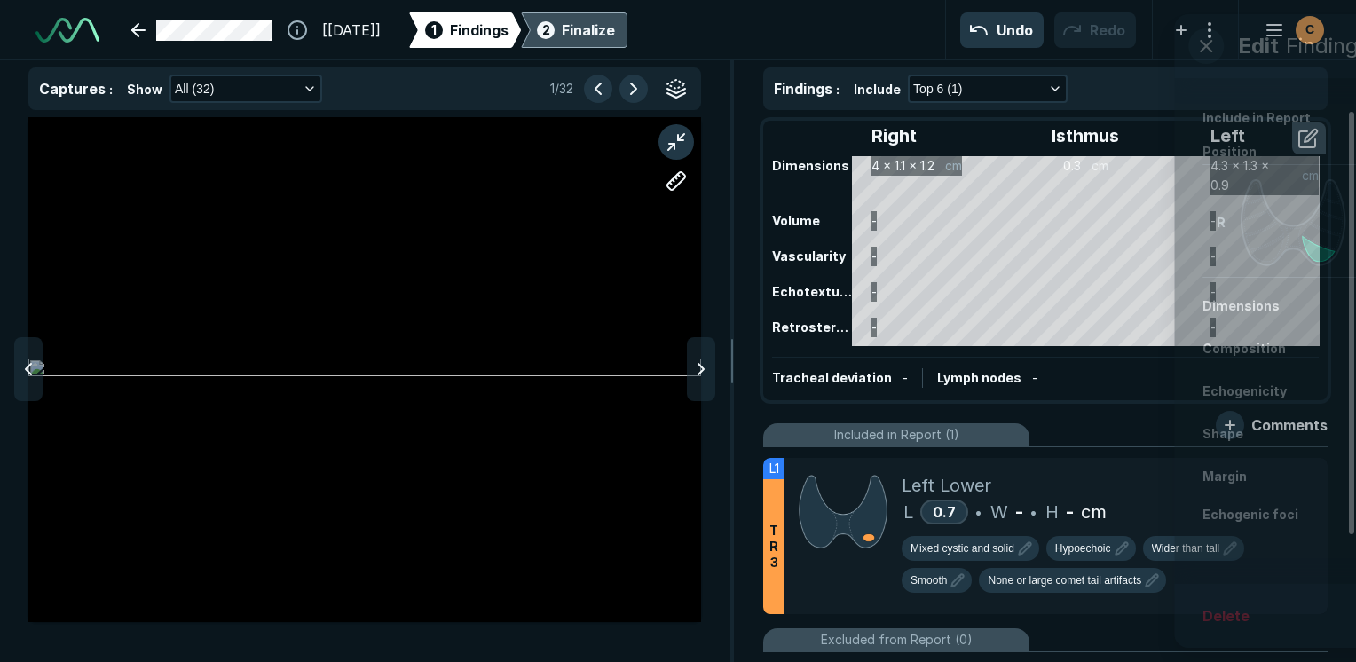
scroll to position [4540, 5280]
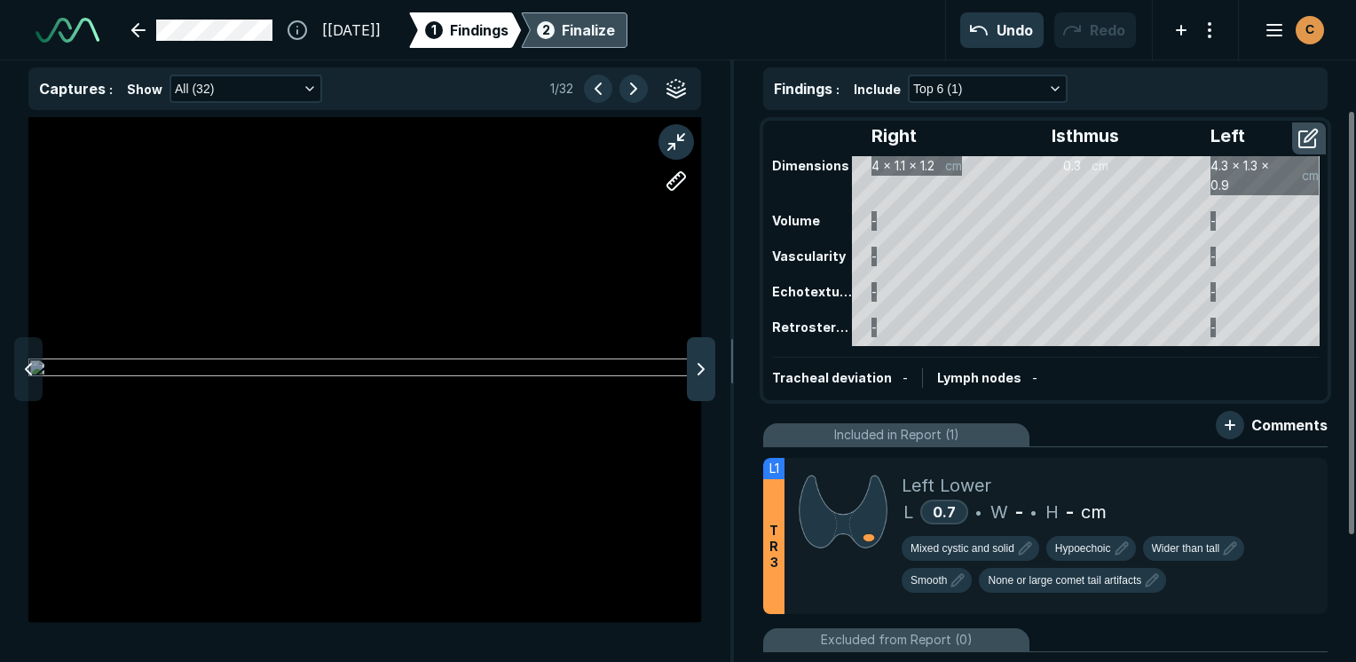
click at [703, 364] on icon at bounding box center [701, 369] width 21 height 21
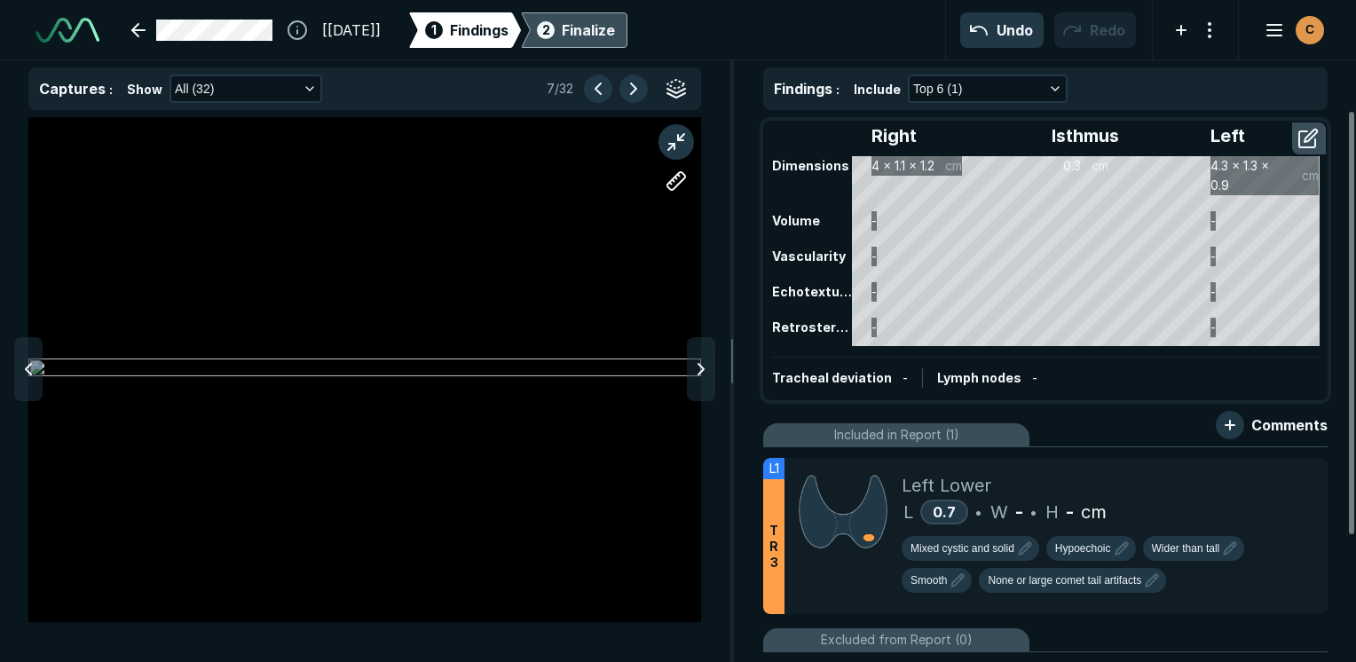
click at [703, 364] on icon at bounding box center [701, 369] width 21 height 21
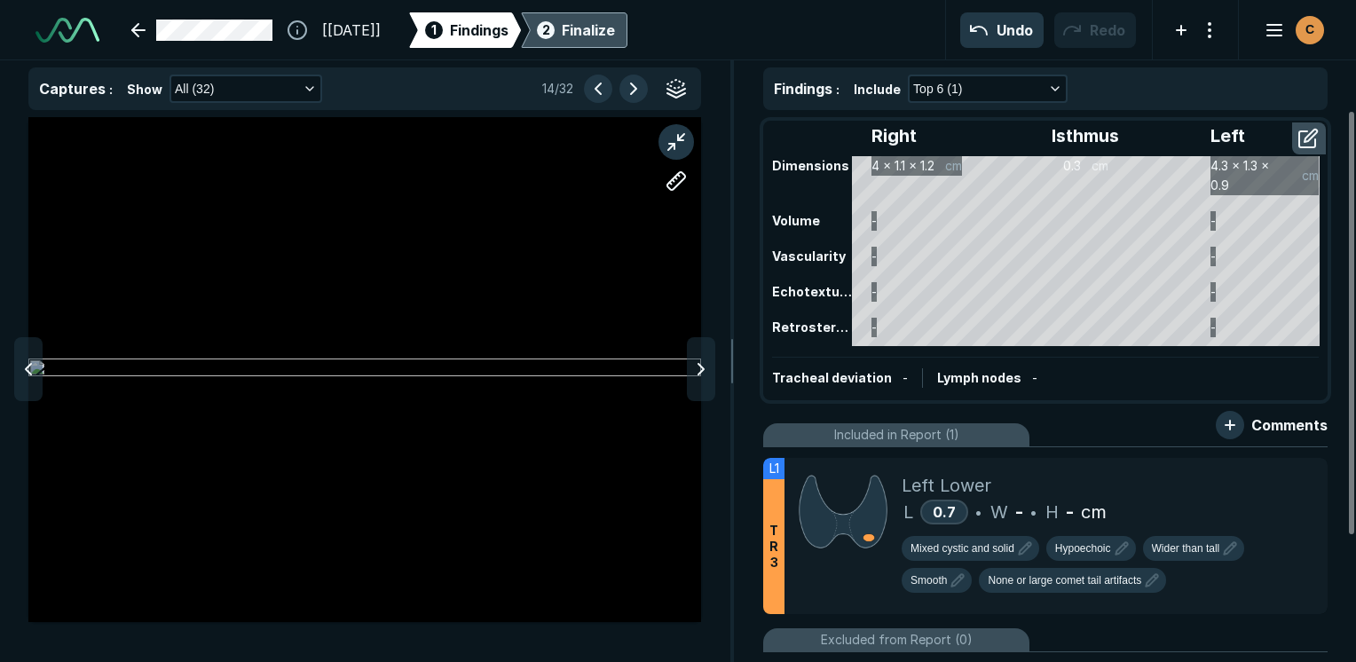
click at [703, 364] on icon at bounding box center [701, 369] width 21 height 21
click at [704, 367] on icon at bounding box center [701, 369] width 21 height 21
click at [707, 367] on icon at bounding box center [701, 369] width 21 height 21
click at [708, 367] on icon at bounding box center [701, 369] width 21 height 21
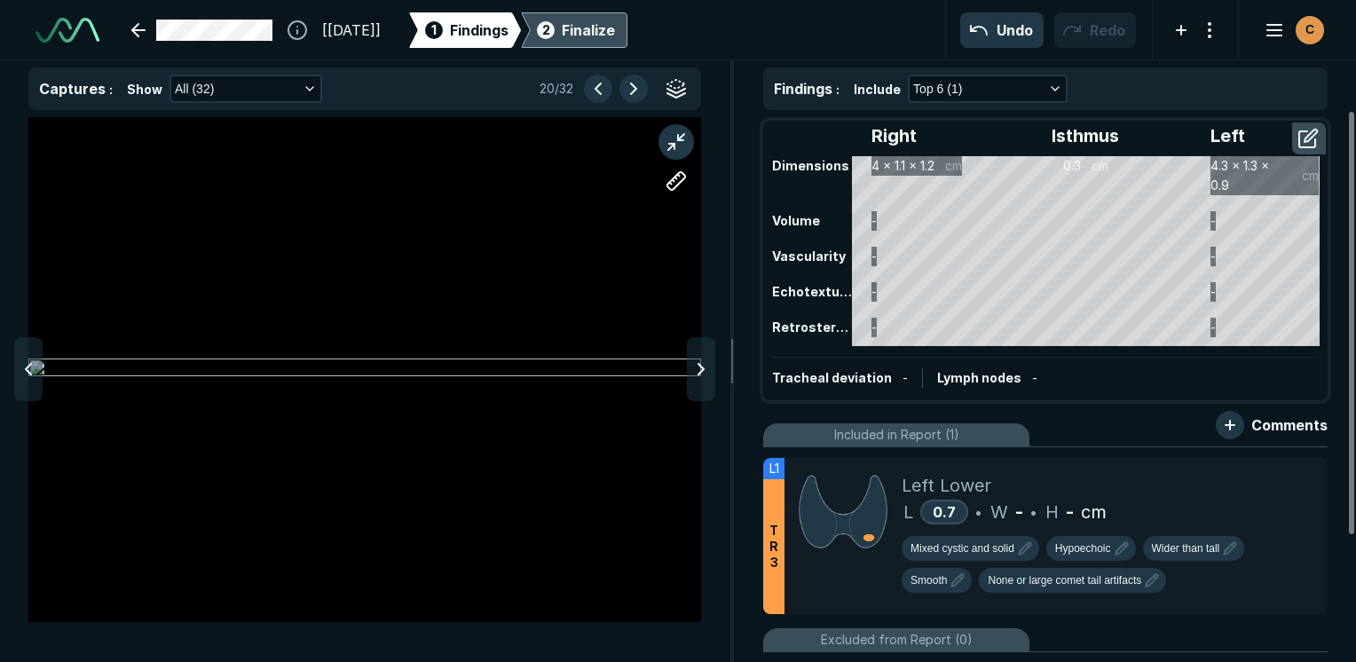
click at [708, 367] on icon at bounding box center [701, 369] width 21 height 21
click at [709, 369] on icon at bounding box center [701, 369] width 21 height 21
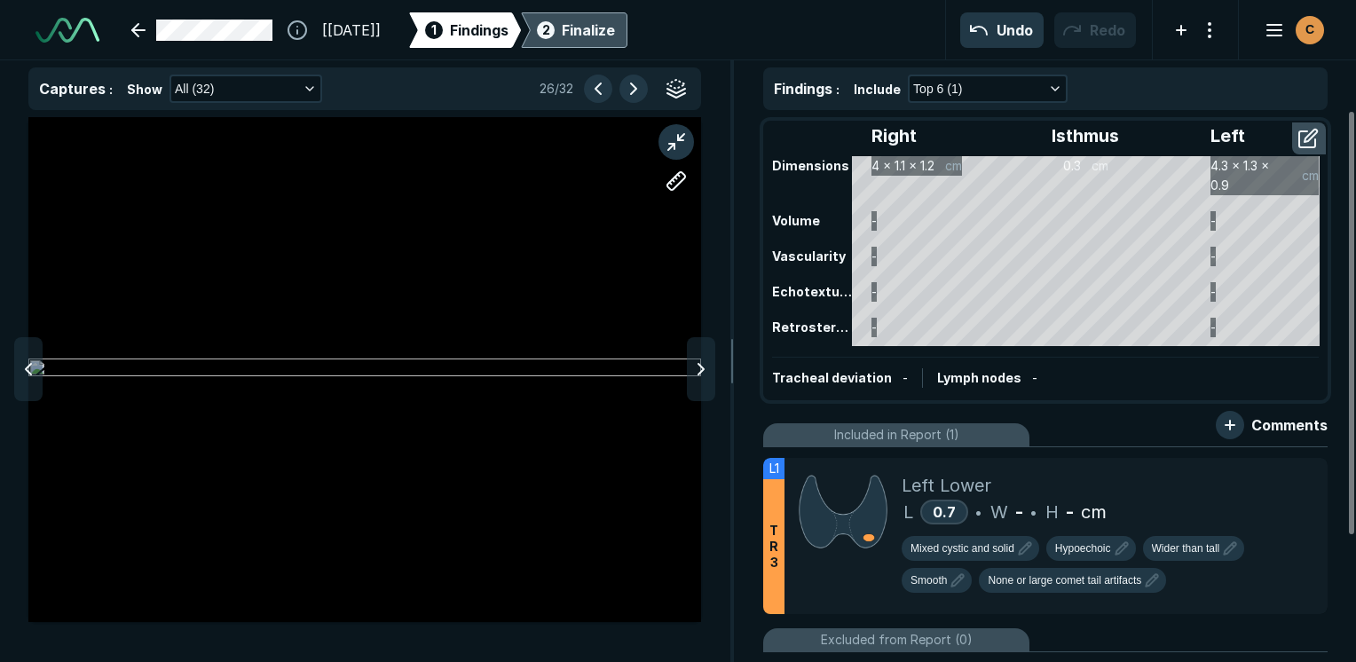
click at [709, 369] on icon at bounding box center [701, 369] width 21 height 21
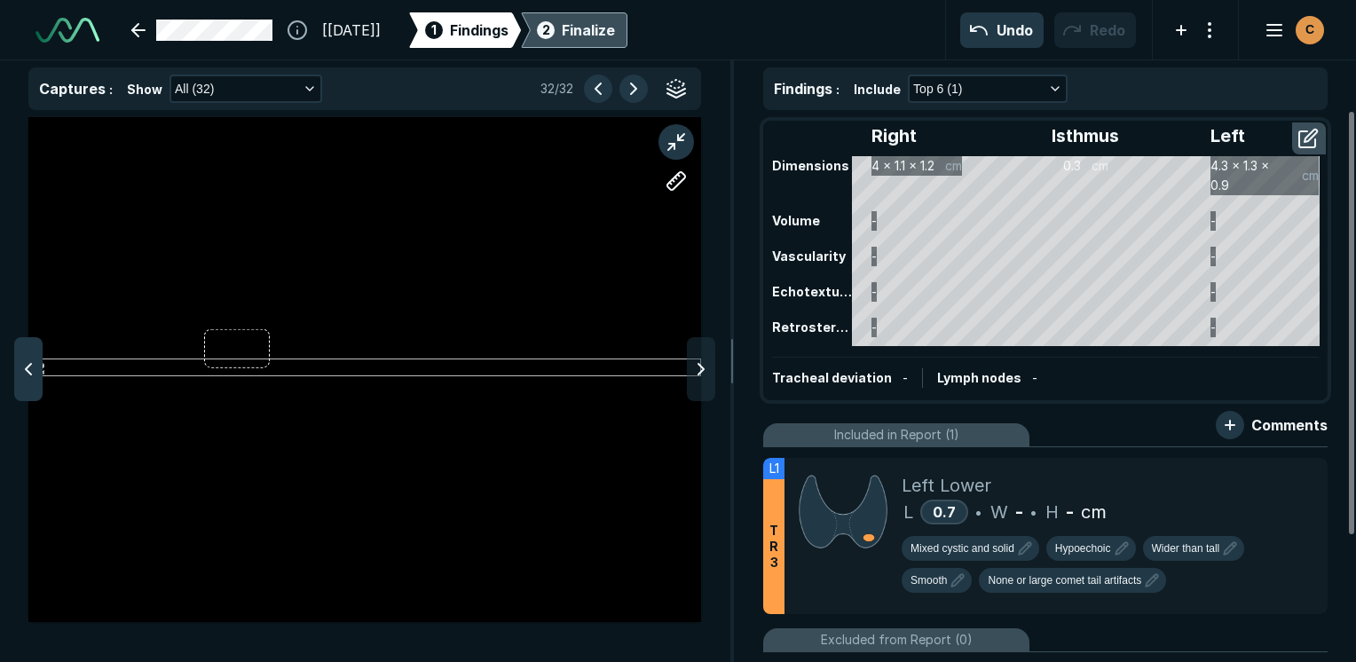
click at [38, 360] on icon at bounding box center [28, 369] width 21 height 21
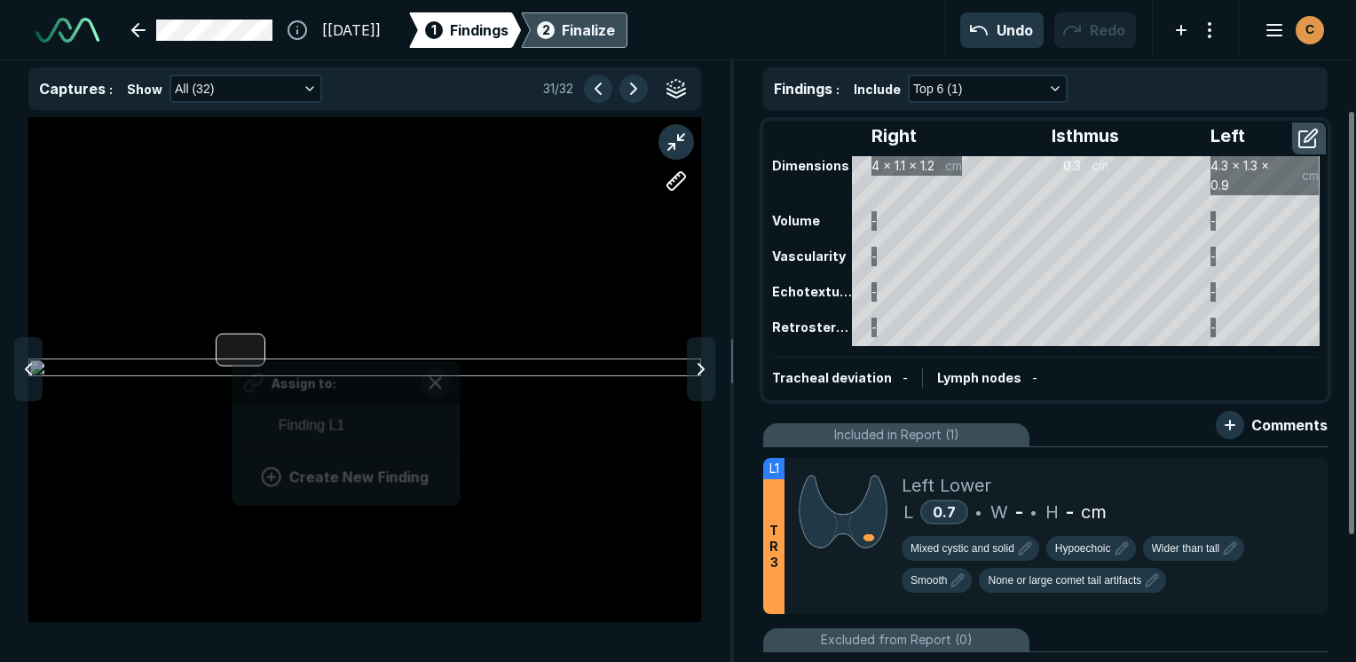
click at [233, 351] on div "Assign to: Finding L1 Create New Finding" at bounding box center [364, 369] width 673 height 505
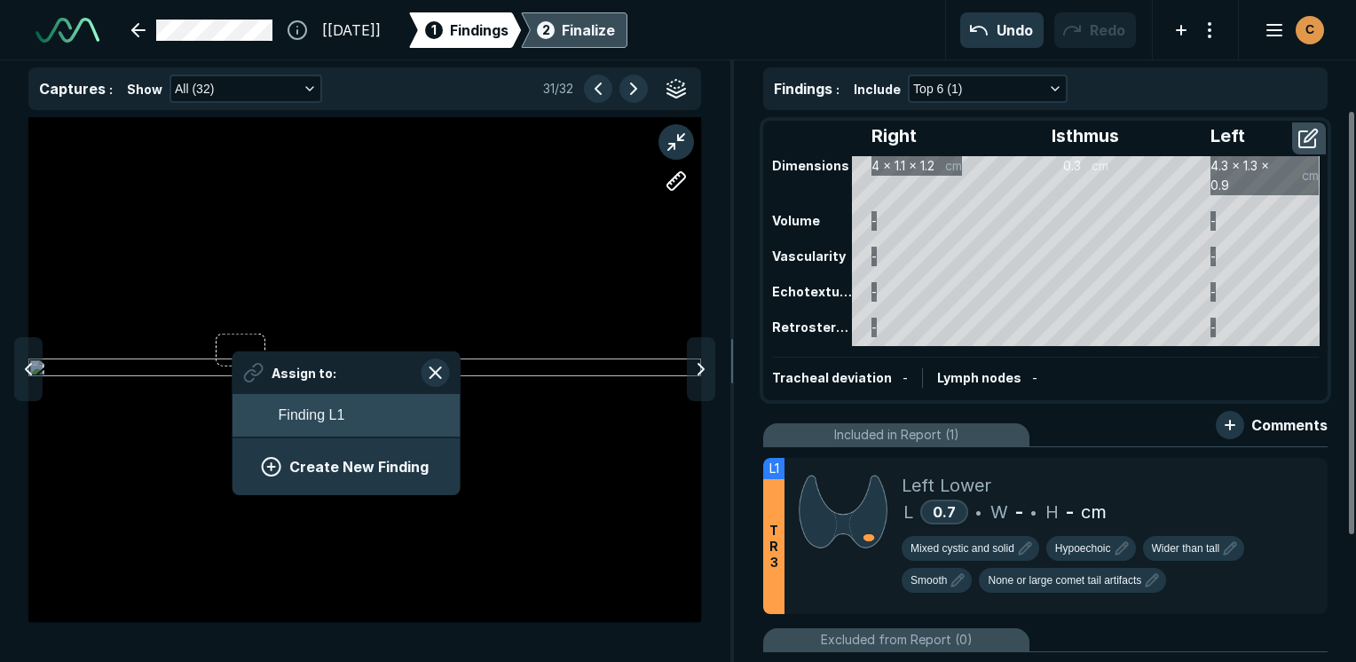
click at [320, 418] on span "Finding L1" at bounding box center [312, 415] width 67 height 21
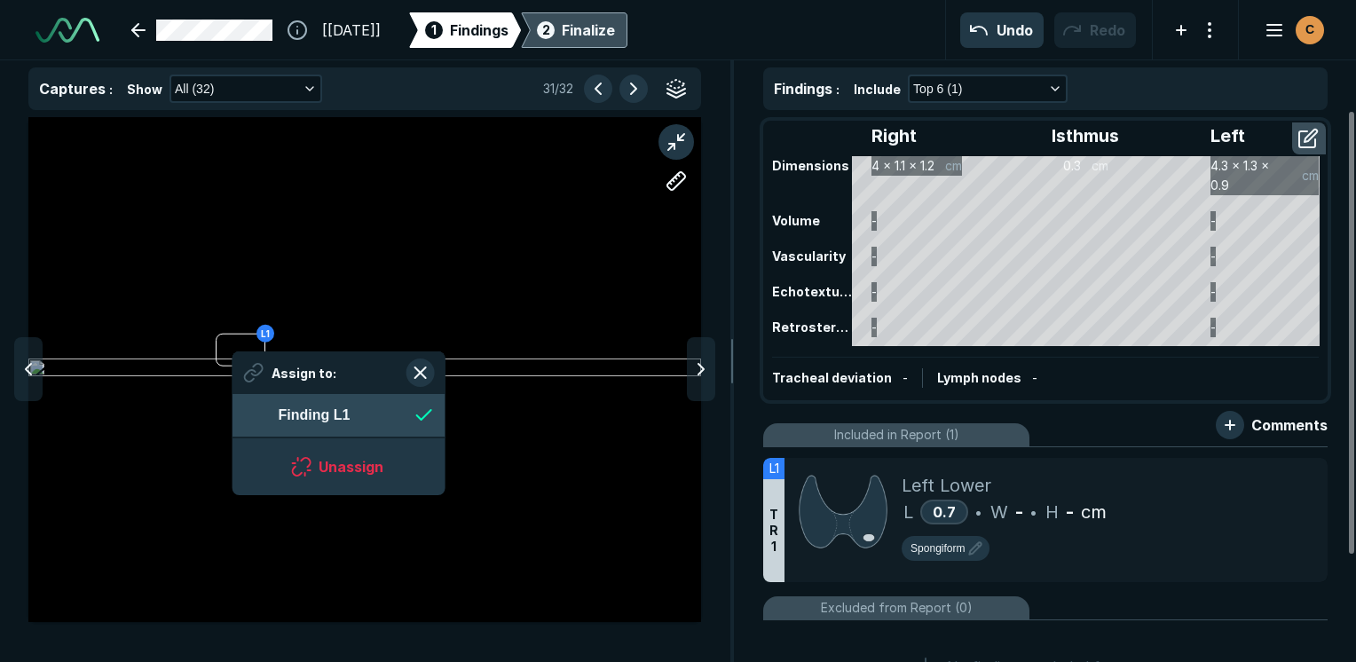
scroll to position [2434, 3239]
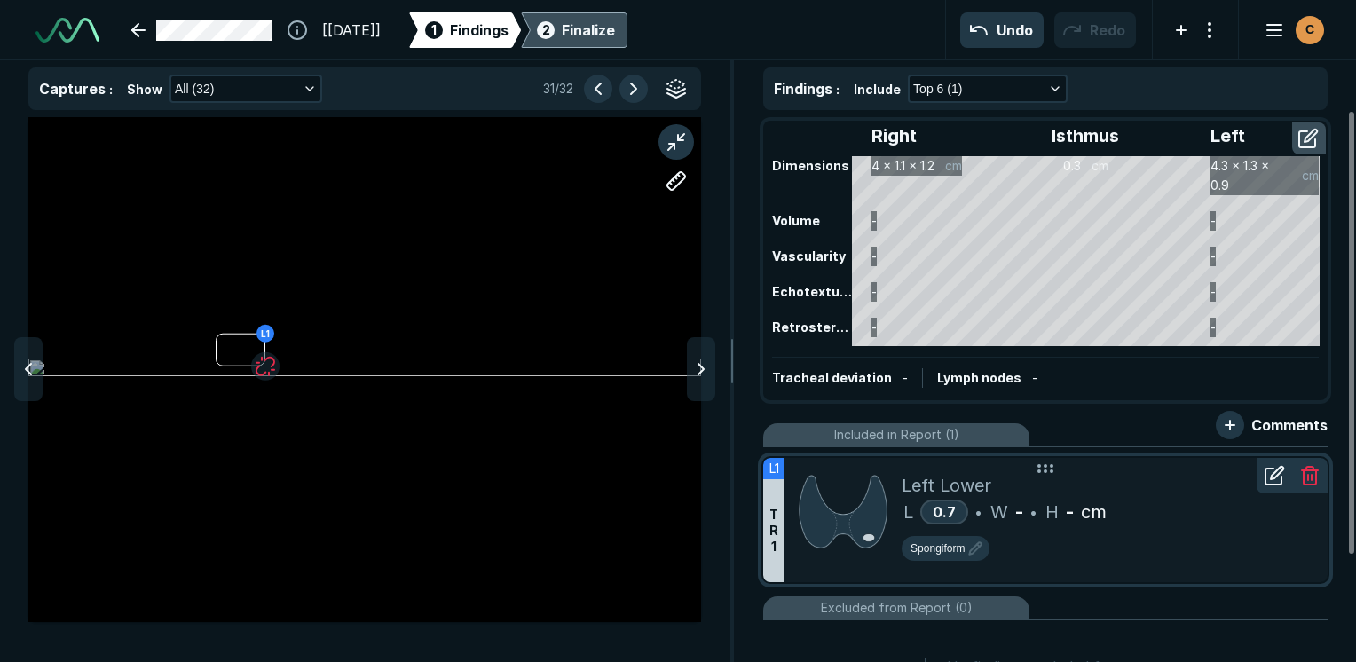
click at [1275, 476] on icon at bounding box center [1277, 473] width 12 height 12
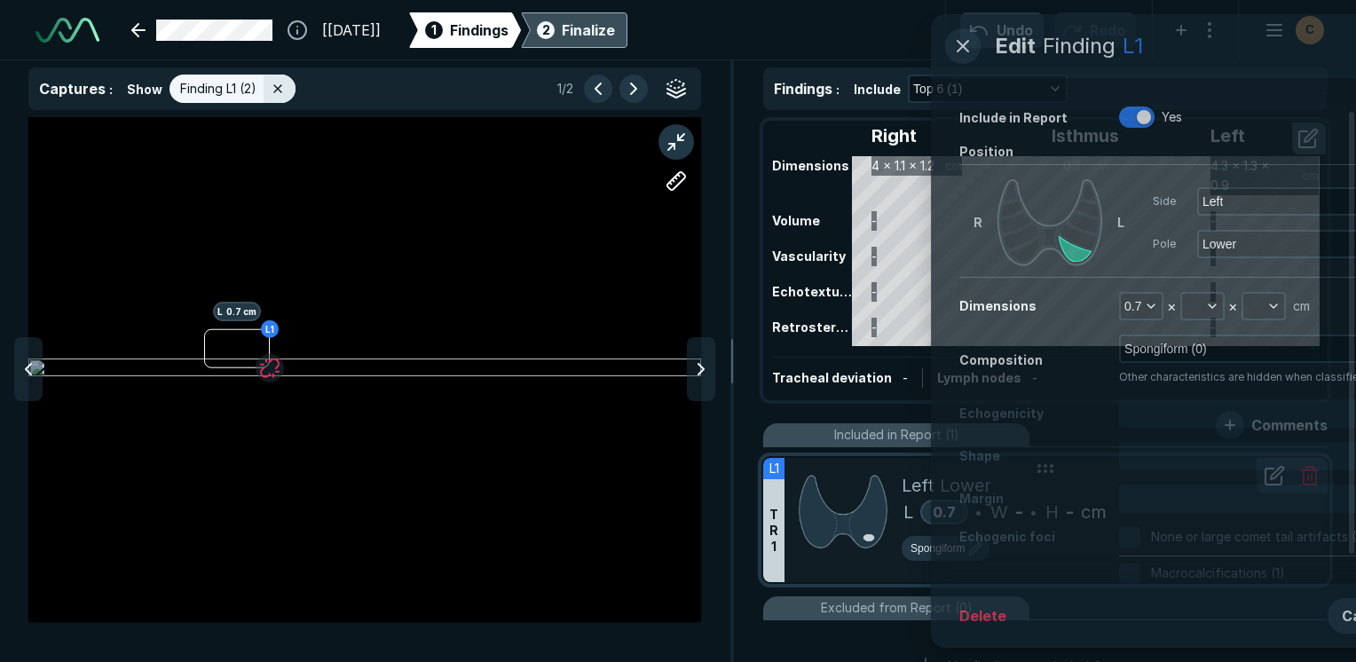
scroll to position [4540, 5280]
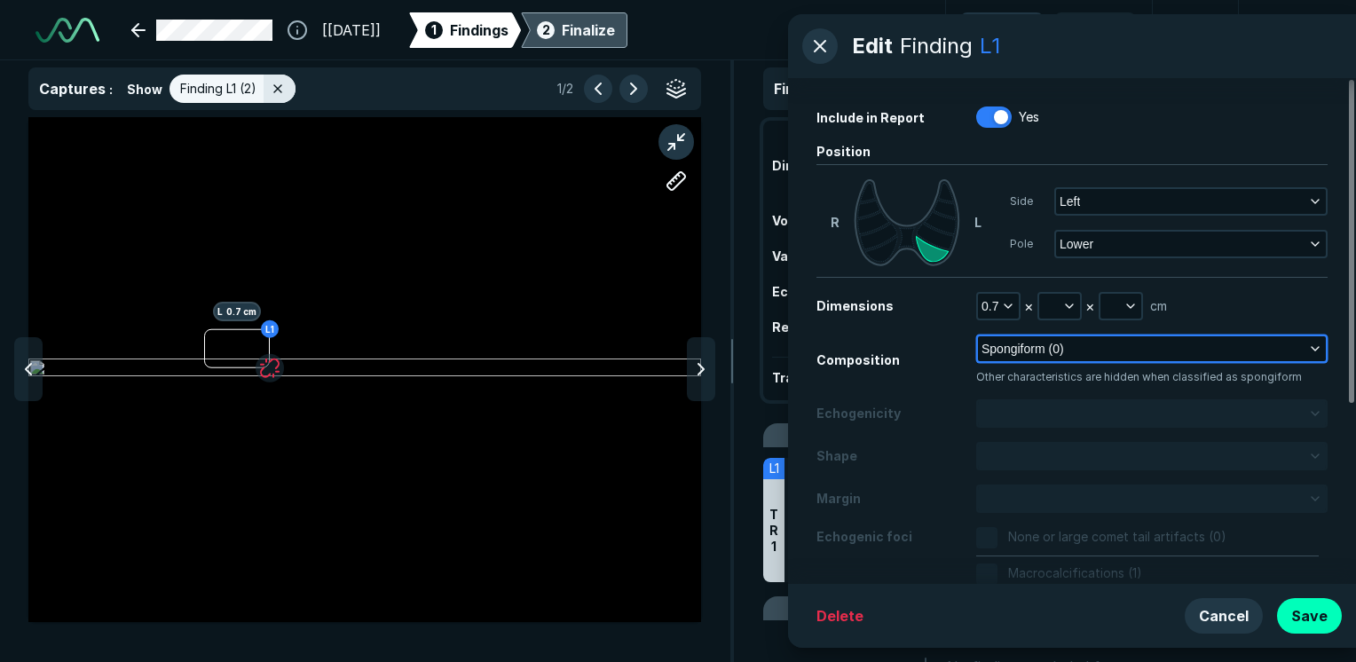
click at [1084, 345] on button "Spongiform (0)" at bounding box center [1152, 348] width 348 height 25
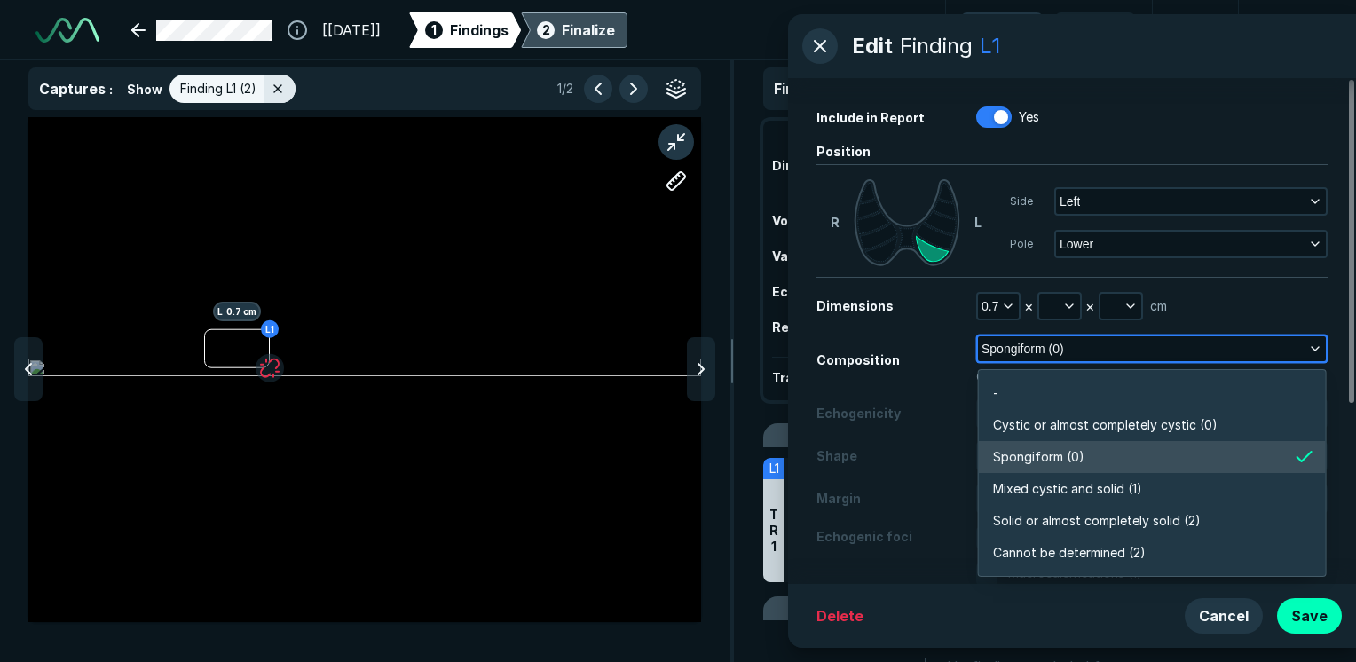
scroll to position [3105, 3843]
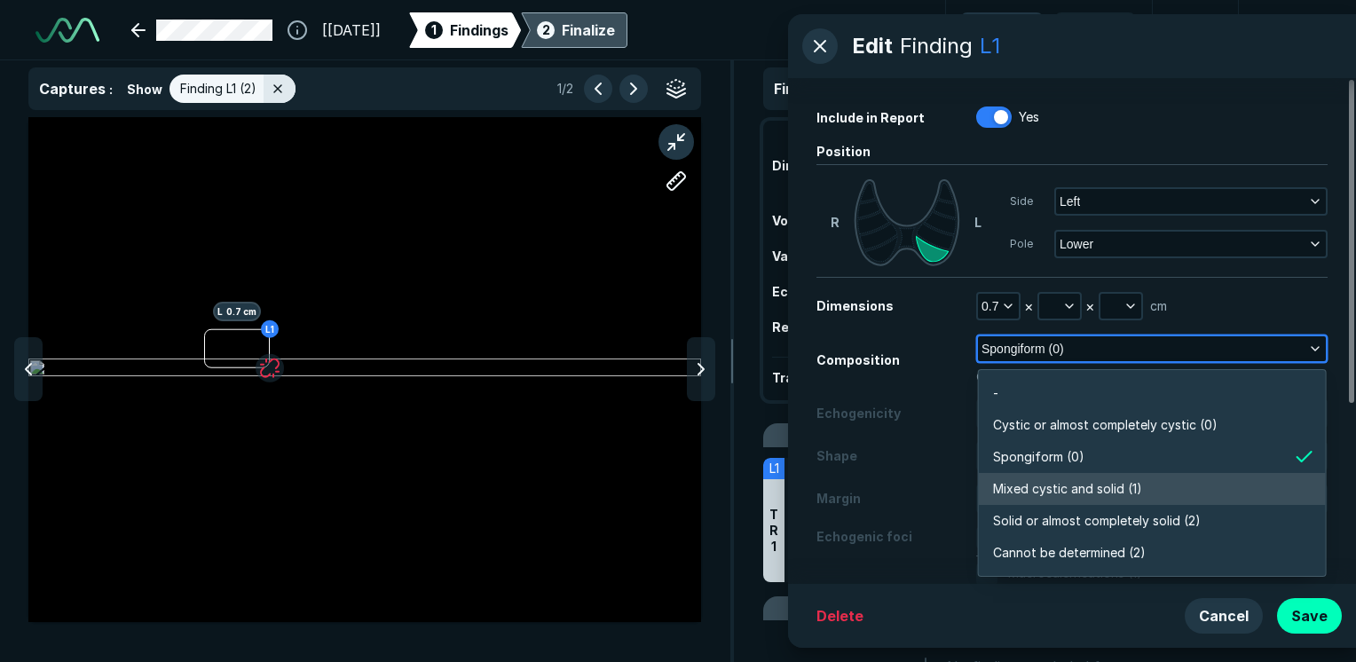
click at [1130, 486] on span "Mixed cystic and solid (1)" at bounding box center [1067, 489] width 149 height 20
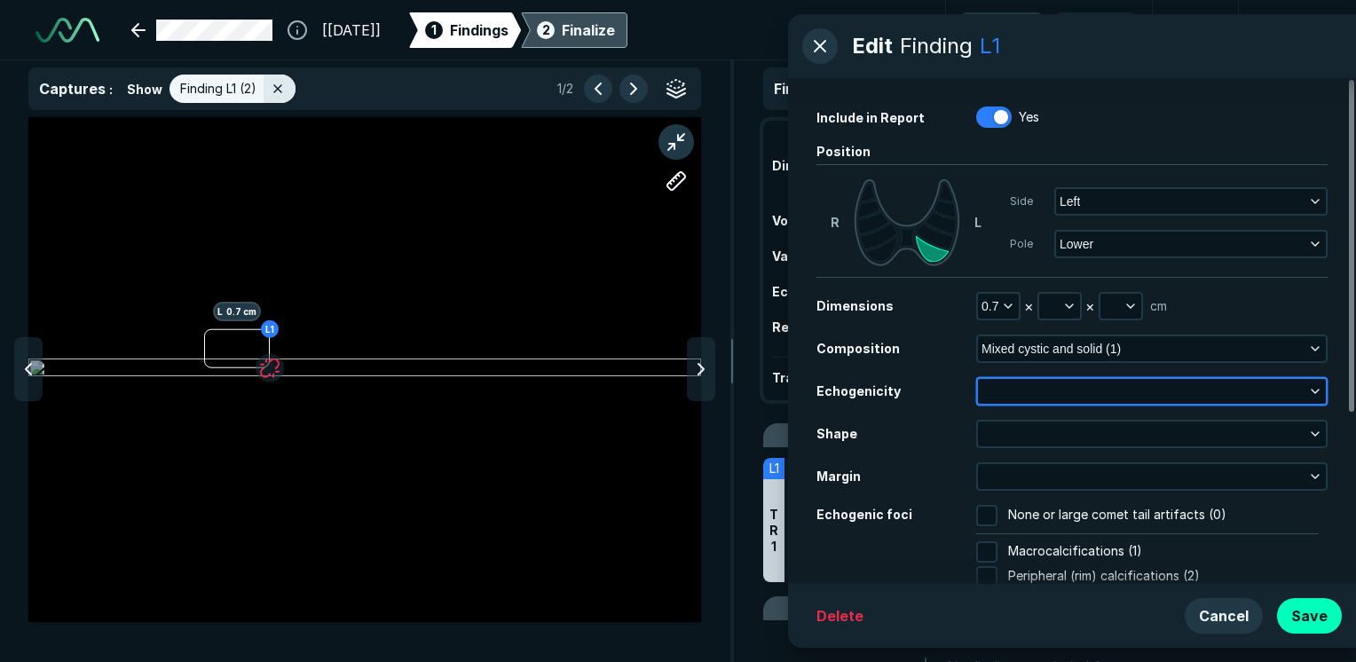
click at [1152, 390] on button "button" at bounding box center [1152, 391] width 348 height 25
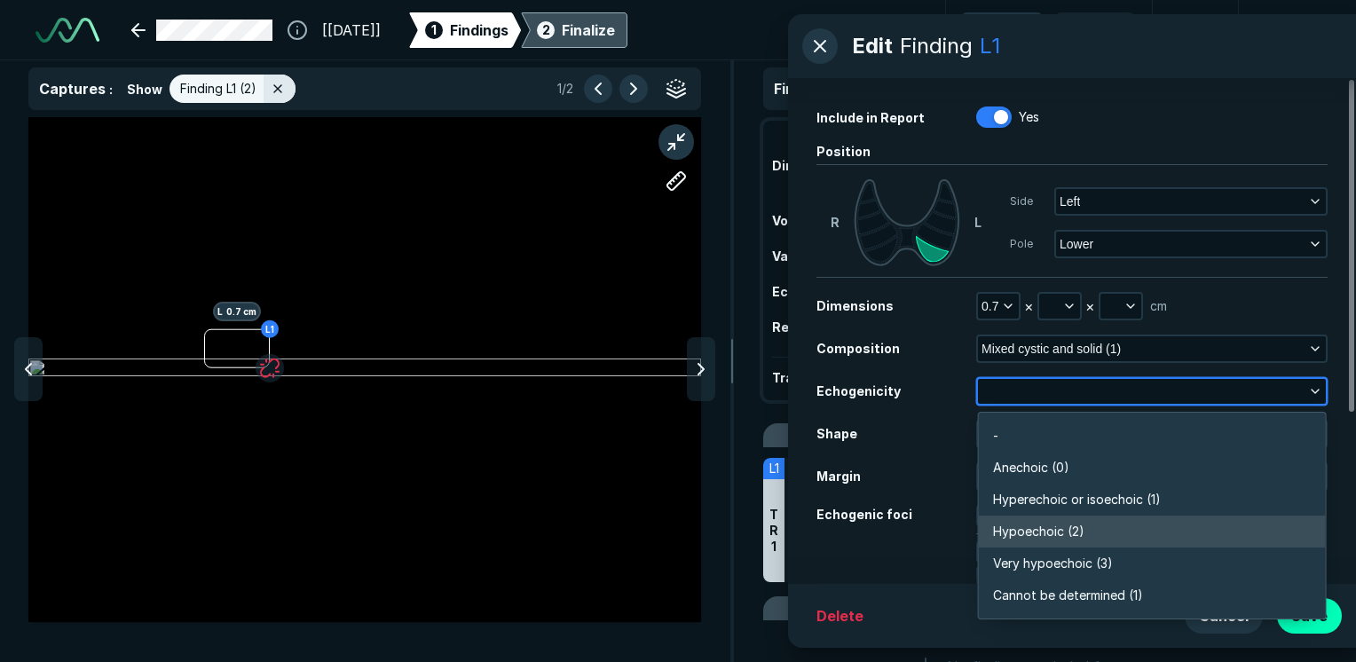
click at [1095, 520] on li "Hypoechoic (2)" at bounding box center [1152, 532] width 347 height 32
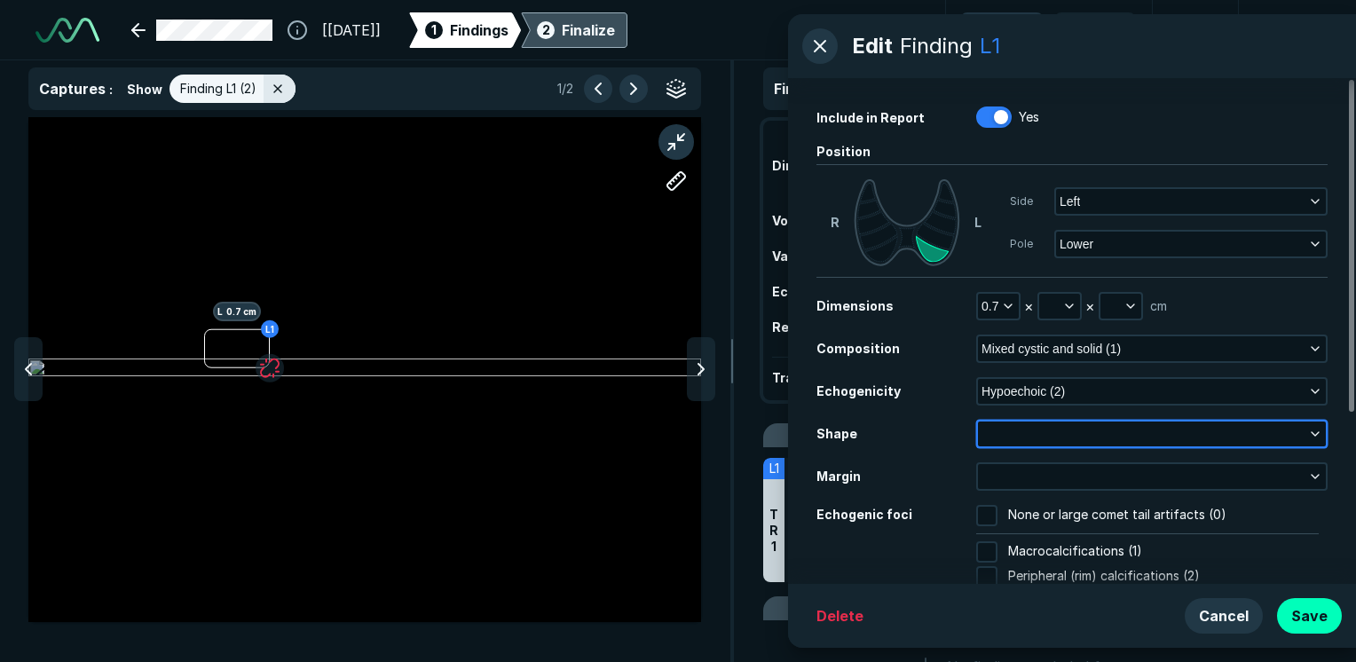
click at [1070, 440] on button "button" at bounding box center [1152, 434] width 348 height 25
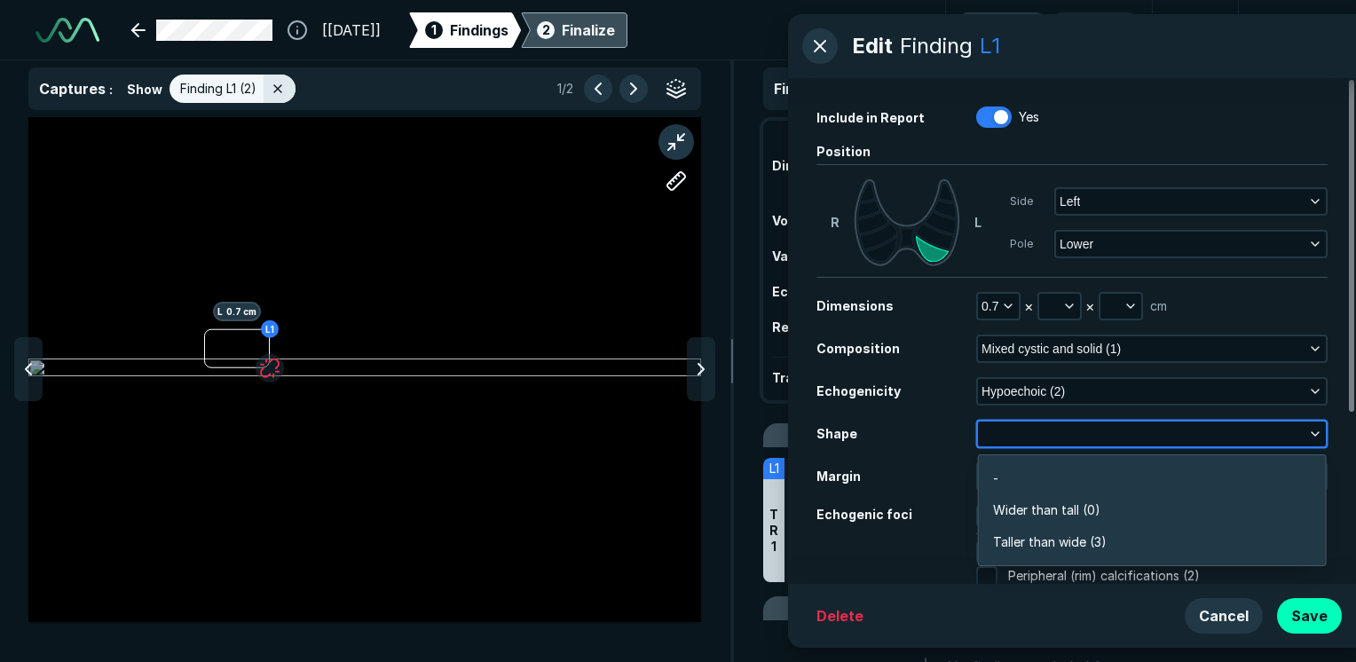
scroll to position [2674, 3843]
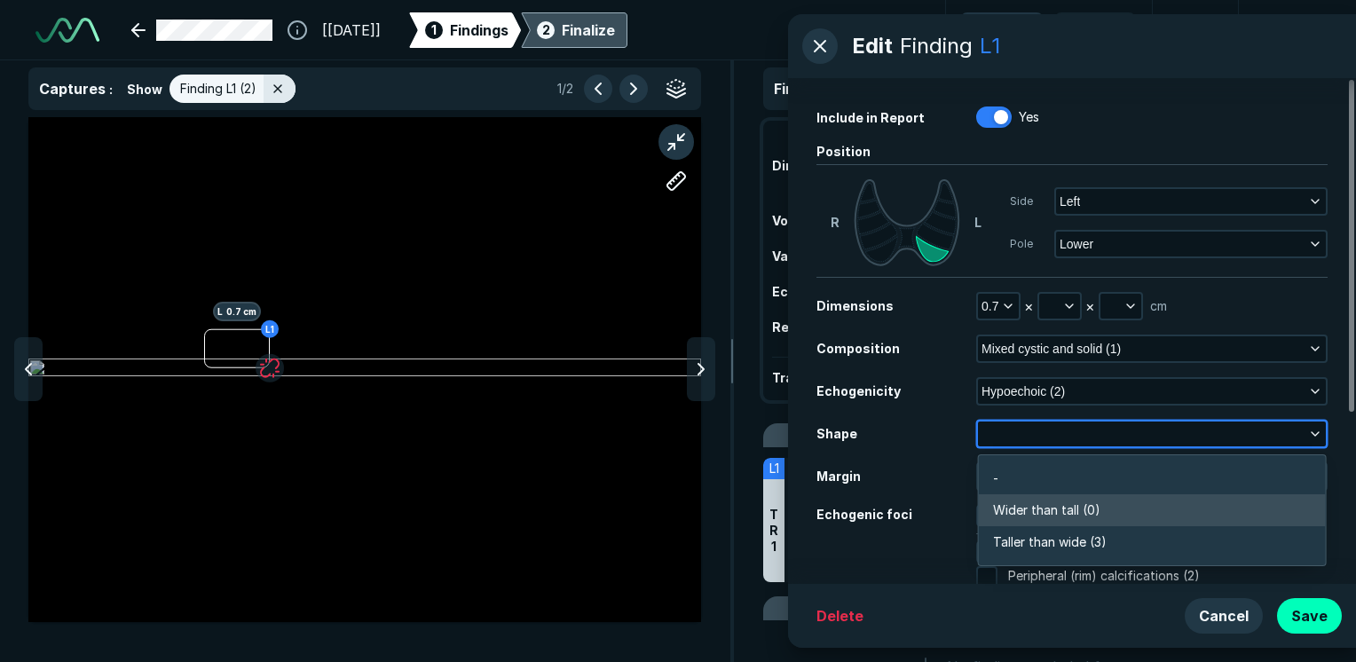
click at [1049, 508] on span "Wider than tall (0)" at bounding box center [1046, 511] width 107 height 20
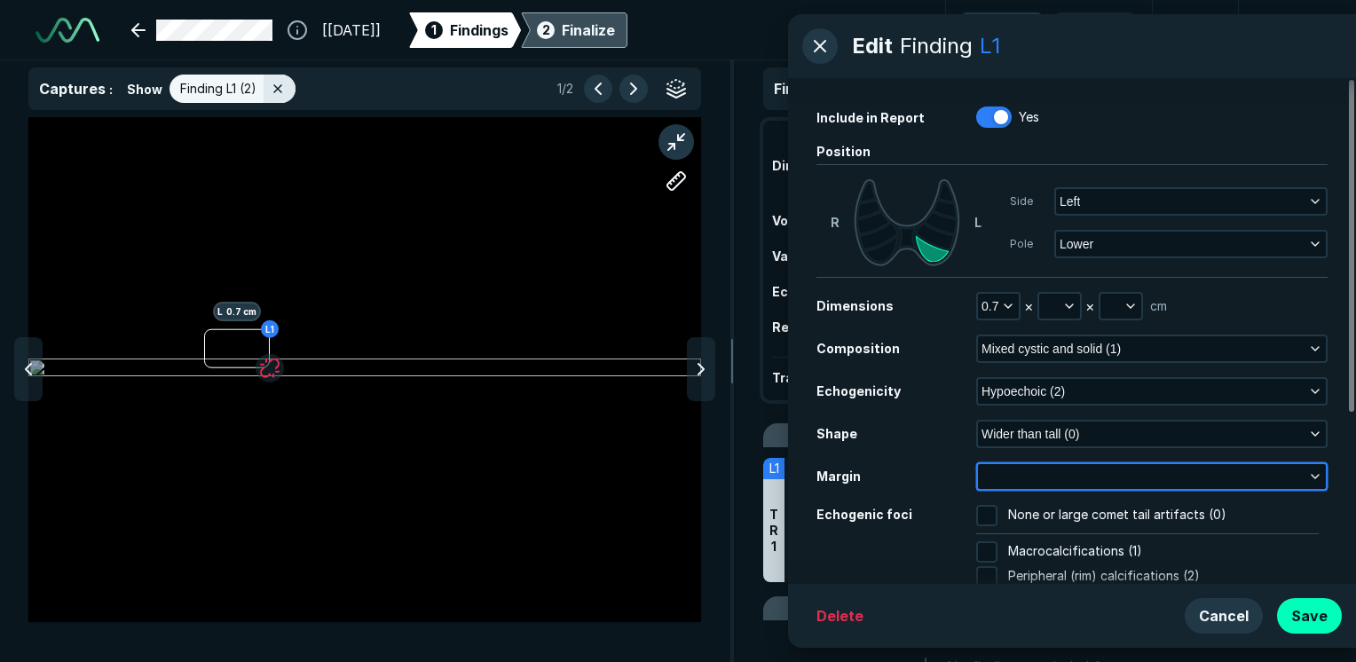
click at [1061, 478] on button "button" at bounding box center [1152, 476] width 348 height 25
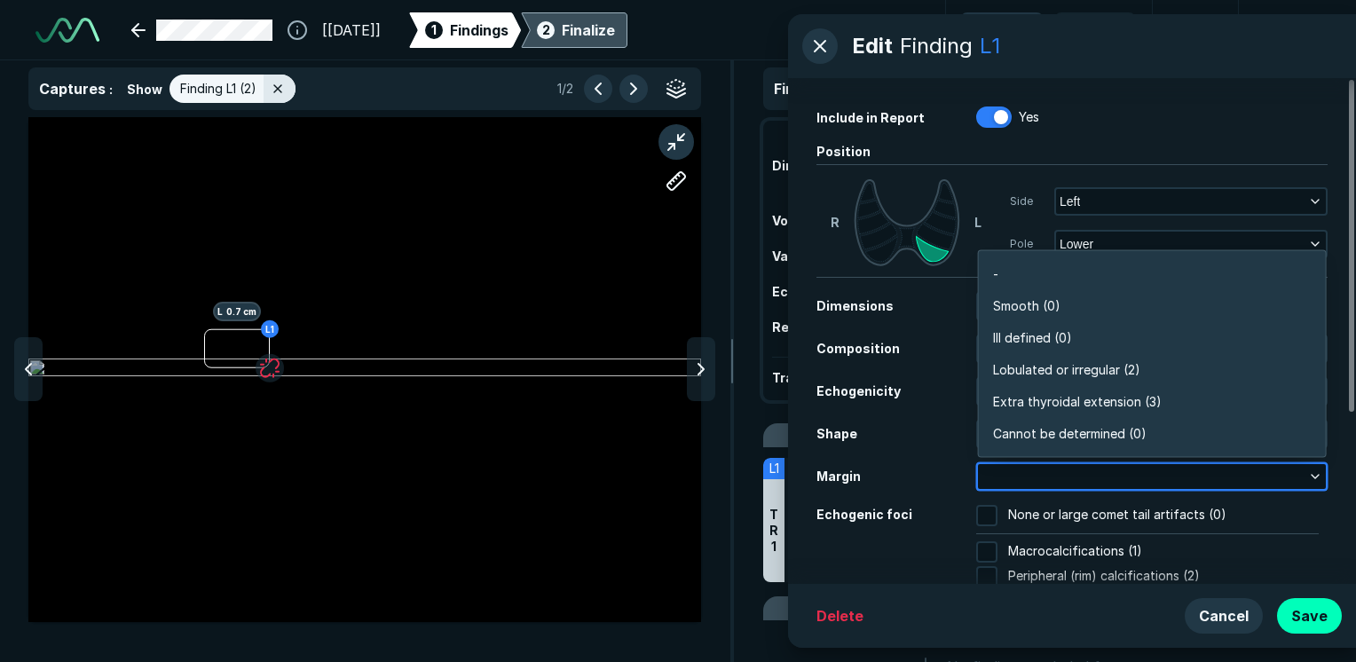
scroll to position [3105, 3843]
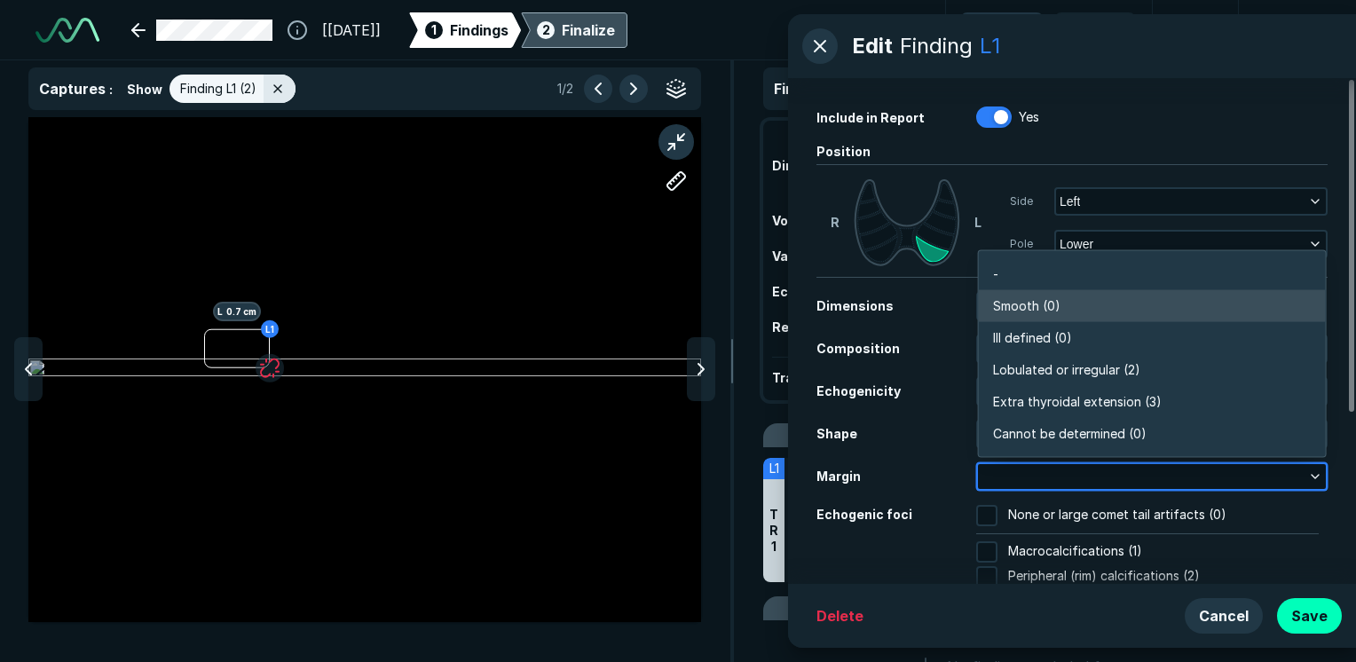
click at [1022, 316] on li "Smooth (0)" at bounding box center [1152, 306] width 347 height 32
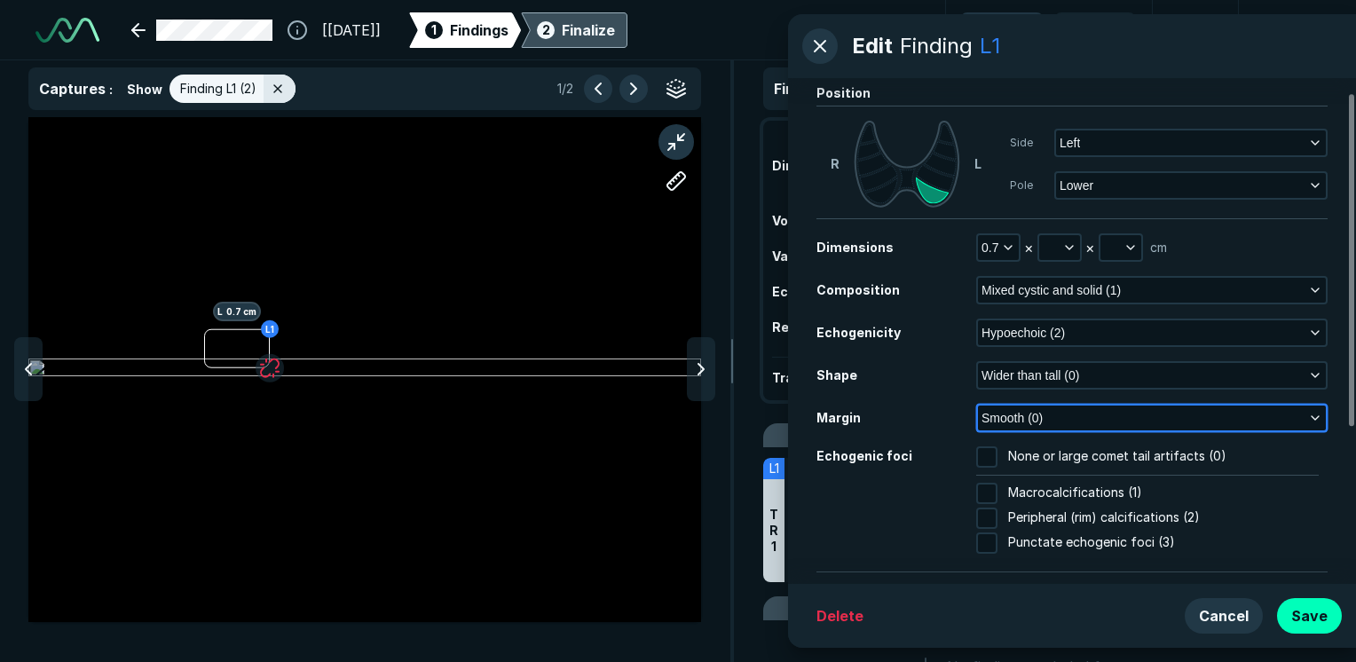
scroll to position [89, 0]
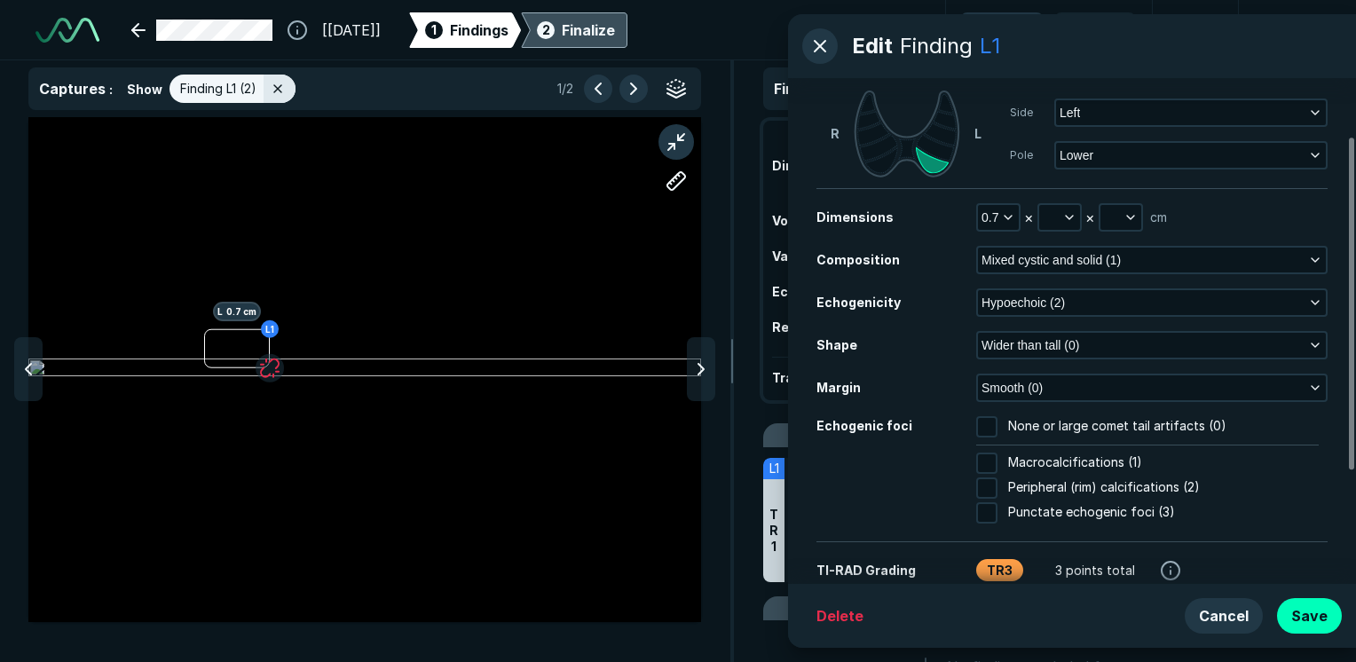
click at [983, 486] on input "Peripheral (rim) calcifications (2)" at bounding box center [986, 488] width 21 height 21
checkbox input "true"
click at [1304, 620] on button "Save" at bounding box center [1309, 616] width 65 height 36
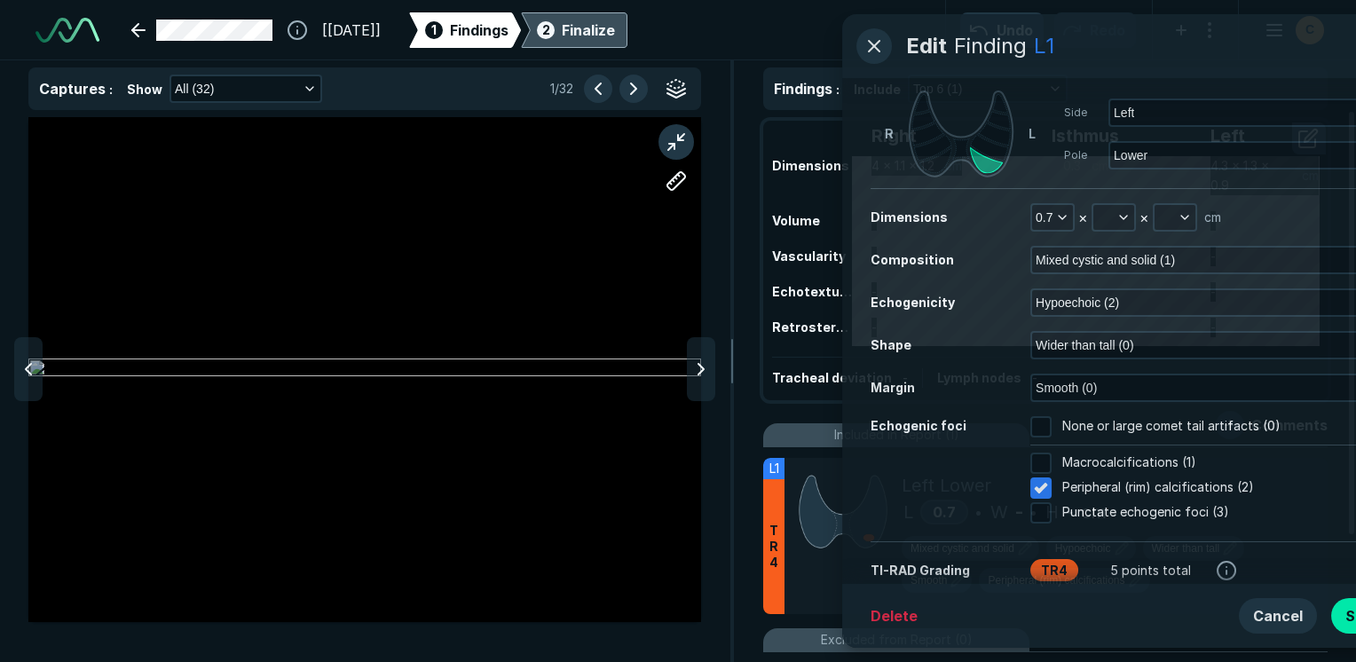
scroll to position [4540, 5280]
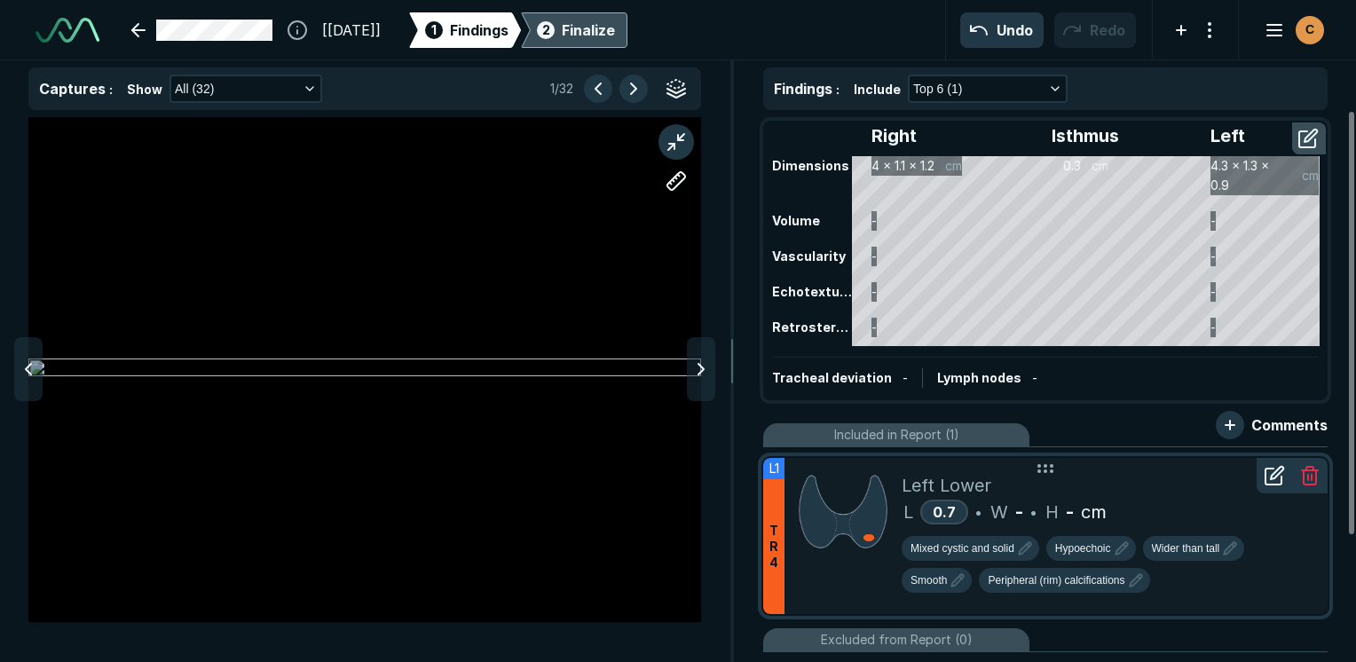
click at [820, 568] on div at bounding box center [843, 536] width 117 height 156
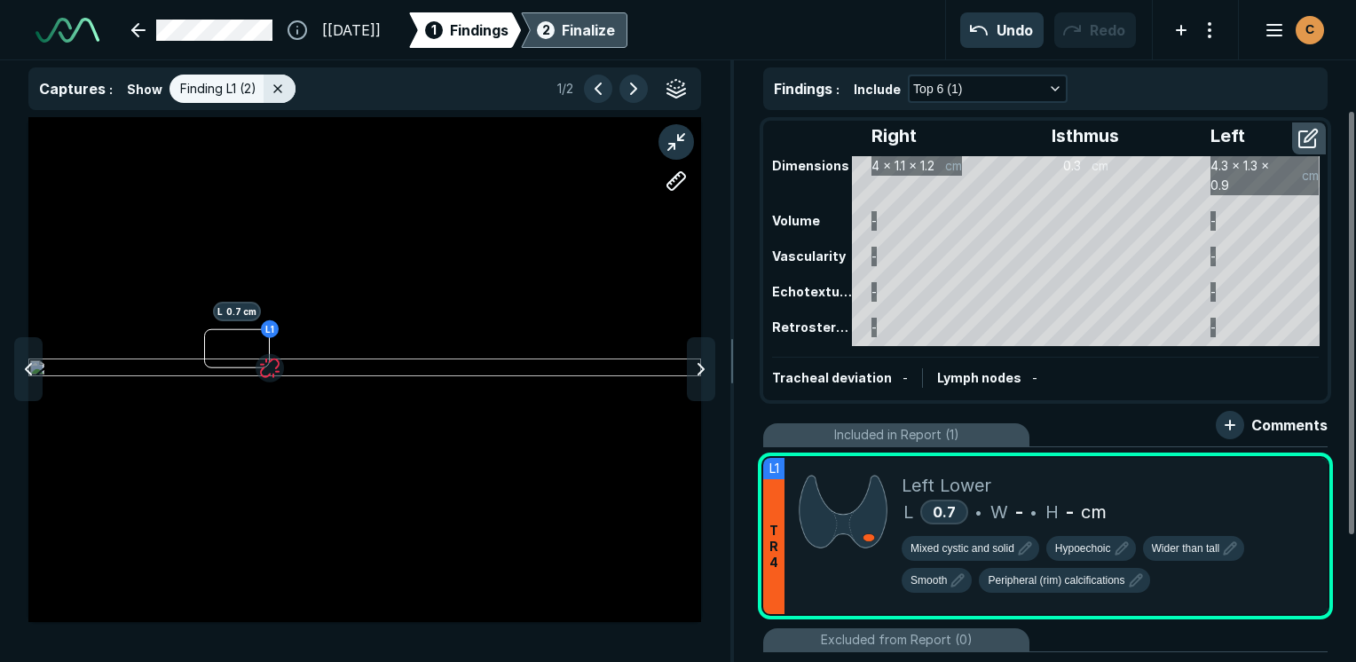
click at [615, 31] on div "Finalize" at bounding box center [588, 30] width 53 height 21
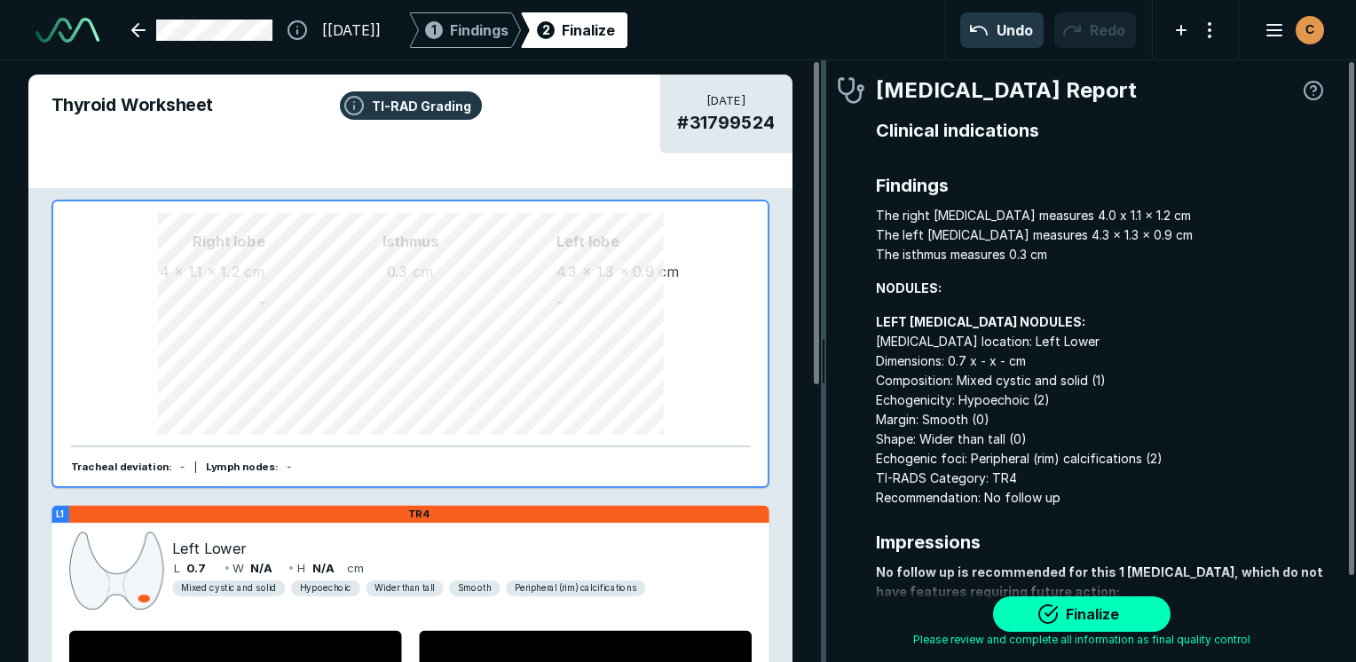
scroll to position [4888, 4461]
drag, startPoint x: 989, startPoint y: 180, endPoint x: 824, endPoint y: 211, distance: 168.0
